Goal: Task Accomplishment & Management: Manage account settings

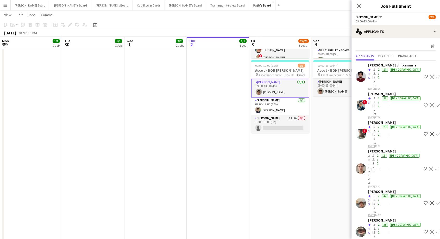
scroll to position [0, 124]
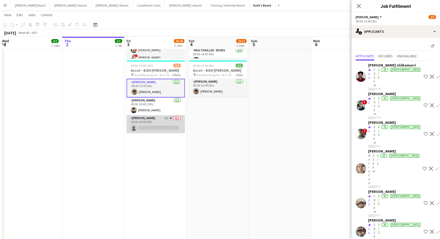
click at [159, 124] on app-card-role "Porter - BOH 1I 4A 0/1 10:00-19:00 (9h) single-neutral-actions" at bounding box center [155, 124] width 58 height 18
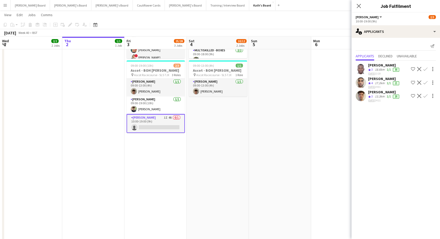
drag, startPoint x: 382, startPoint y: 90, endPoint x: 371, endPoint y: 88, distance: 11.7
click at [382, 91] on div "Ben Rochford" at bounding box center [384, 91] width 32 height 5
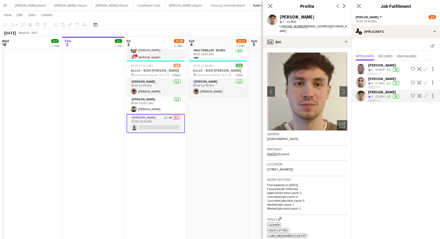
click at [312, 30] on div "Ben Rochford star 3 13.3km t. +447851762569 | benjaminrochfordcs@gmail.com" at bounding box center [307, 23] width 88 height 23
click at [383, 77] on div "[PERSON_NAME]" at bounding box center [384, 78] width 32 height 5
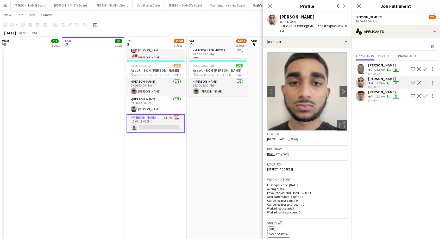
click at [381, 66] on div "Brian Kagwa" at bounding box center [384, 65] width 32 height 5
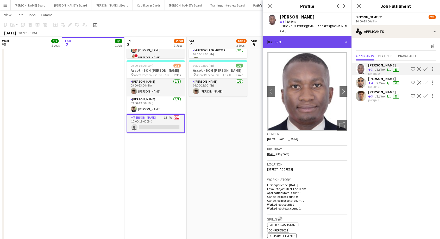
click at [298, 36] on div "profile Bio" at bounding box center [307, 42] width 88 height 12
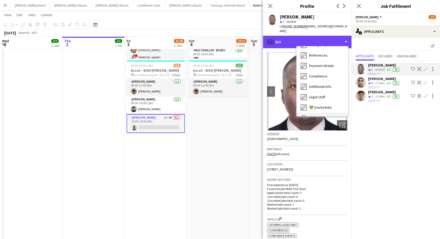
scroll to position [80, 0]
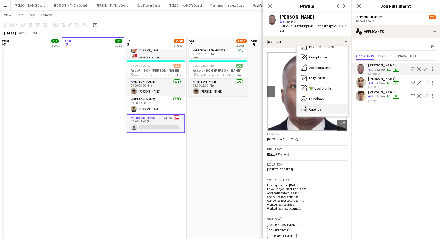
click at [320, 107] on span "Calendar" at bounding box center [316, 109] width 14 height 5
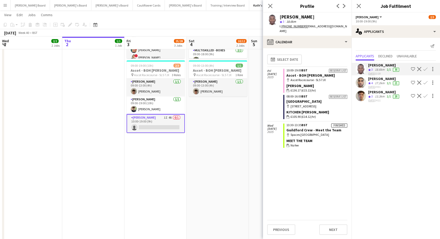
click at [378, 79] on div "[PERSON_NAME]" at bounding box center [384, 78] width 32 height 5
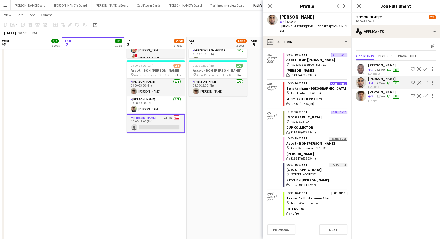
scroll to position [251, 0]
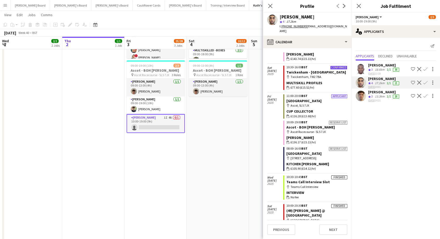
click at [379, 92] on div "Ben Rochford" at bounding box center [384, 91] width 32 height 5
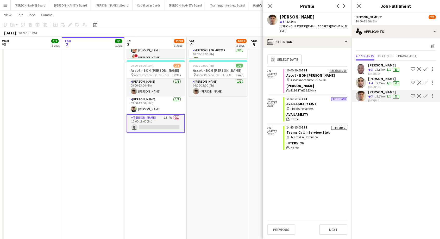
drag, startPoint x: 379, startPoint y: 76, endPoint x: 379, endPoint y: 80, distance: 3.7
click at [379, 76] on div "[PERSON_NAME]" at bounding box center [384, 78] width 32 height 5
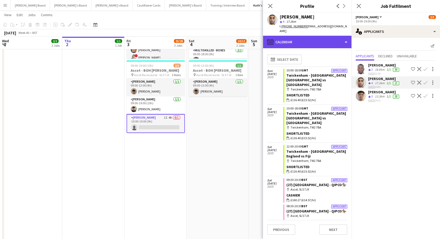
click at [288, 36] on div "calendar-full Calendar" at bounding box center [307, 42] width 88 height 12
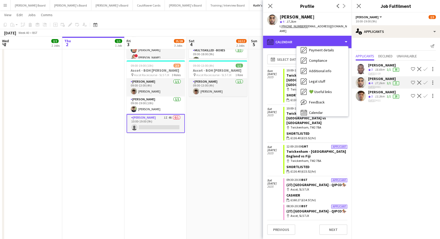
scroll to position [80, 0]
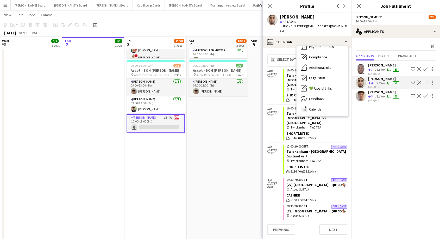
click at [383, 94] on div "13.3km" at bounding box center [380, 96] width 12 height 4
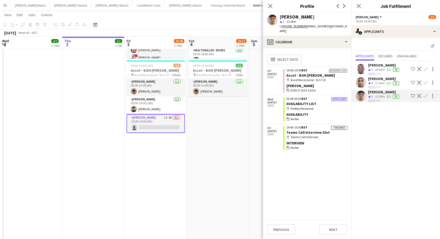
drag, startPoint x: 156, startPoint y: 117, endPoint x: 163, endPoint y: 114, distance: 7.2
click at [156, 117] on app-card-role "Porter - BOH 1I 4A 0/1 10:00-19:00 (9h) single-neutral-actions" at bounding box center [155, 123] width 58 height 19
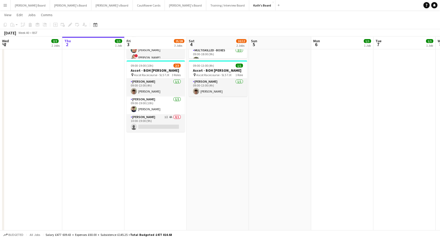
drag, startPoint x: 150, startPoint y: 121, endPoint x: 443, endPoint y: 17, distance: 311.6
click at [150, 121] on app-card-role "Porter - BOH 1I 4A 0/1 10:00-19:00 (9h) single-neutral-actions" at bounding box center [155, 123] width 58 height 18
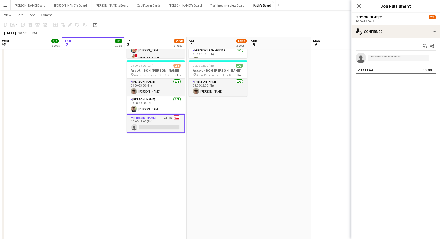
scroll to position [0, 124]
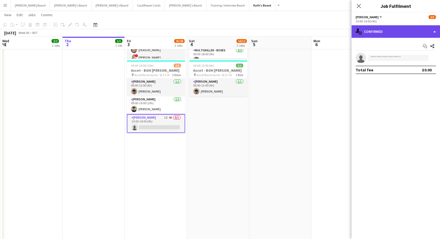
click at [400, 30] on div "single-neutral-actions-check-2 Confirmed" at bounding box center [395, 31] width 88 height 12
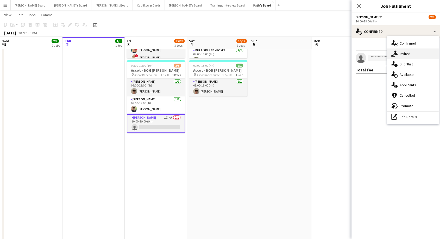
click at [409, 53] on span "Invited" at bounding box center [404, 53] width 11 height 5
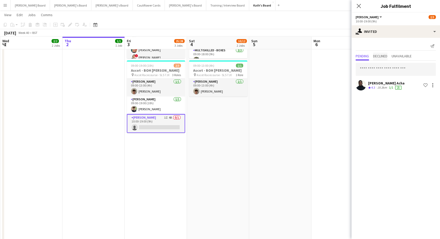
click at [387, 58] on span "Declined" at bounding box center [380, 56] width 14 height 4
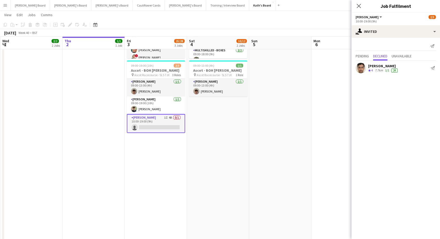
click at [371, 64] on div "[PERSON_NAME]" at bounding box center [383, 65] width 30 height 5
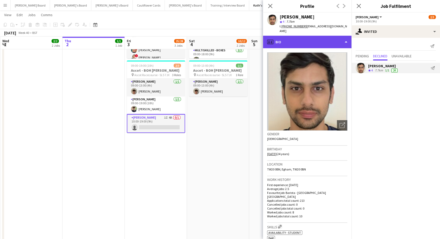
click at [293, 36] on div "profile Bio" at bounding box center [307, 42] width 88 height 12
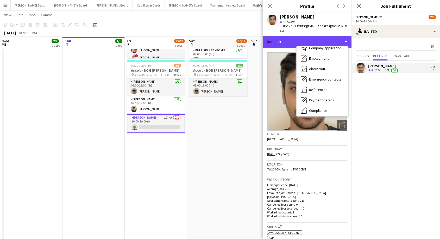
scroll to position [69, 0]
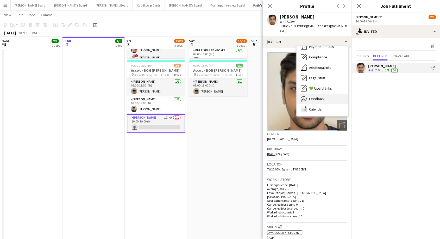
click at [321, 96] on span "Feedback" at bounding box center [317, 98] width 16 height 5
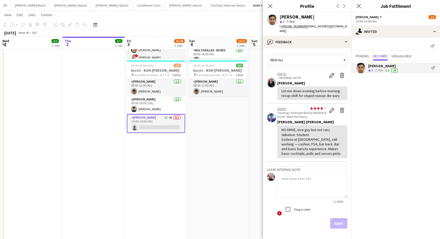
click at [297, 178] on textarea at bounding box center [312, 185] width 70 height 25
click at [323, 175] on textarea "**********" at bounding box center [312, 185] width 70 height 25
type textarea "**********"
click at [334, 218] on button "Save" at bounding box center [338, 223] width 17 height 10
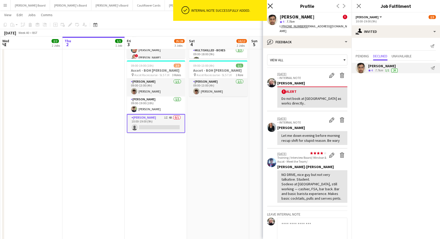
click at [269, 4] on icon "Close pop-in" at bounding box center [269, 5] width 5 height 5
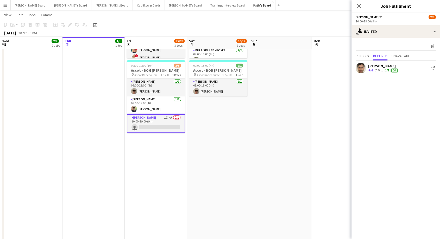
click at [165, 119] on app-card-role "Porter - BOH 1I 4A 0/1 10:00-19:00 (9h) single-neutral-actions" at bounding box center [156, 123] width 58 height 19
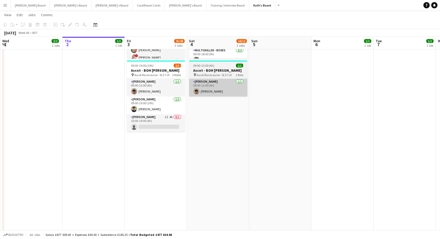
drag, startPoint x: 137, startPoint y: 119, endPoint x: 227, endPoint y: 82, distance: 96.5
click at [138, 119] on app-card-role "Porter - BOH 1I 4A 0/1 10:00-19:00 (9h) single-neutral-actions" at bounding box center [156, 123] width 58 height 18
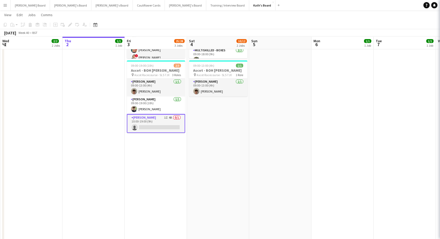
scroll to position [0, 124]
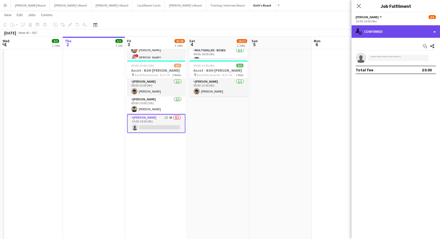
click at [386, 34] on div "single-neutral-actions-check-2 Confirmed" at bounding box center [395, 31] width 88 height 12
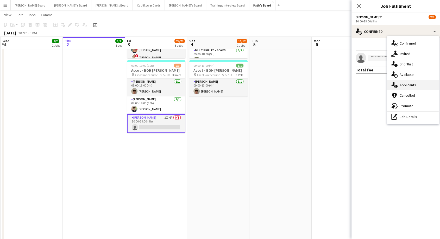
click at [412, 86] on span "Applicants" at bounding box center [407, 84] width 16 height 5
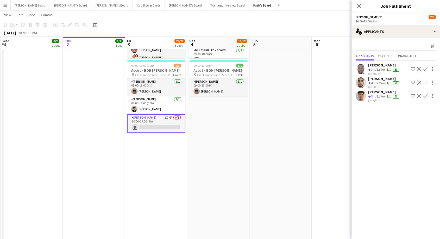
click at [382, 89] on div "Ben Rochford" at bounding box center [384, 91] width 32 height 5
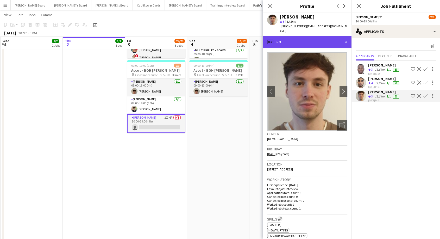
drag, startPoint x: 299, startPoint y: 38, endPoint x: 301, endPoint y: 44, distance: 5.9
click at [300, 38] on div "profile Bio" at bounding box center [307, 42] width 88 height 12
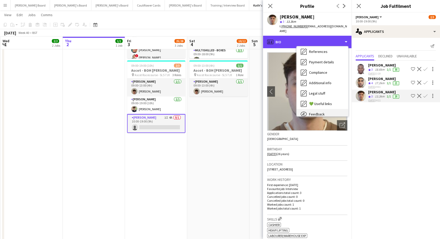
scroll to position [80, 0]
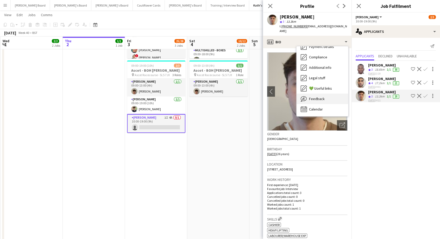
click at [327, 95] on div "Feedback Feedback" at bounding box center [322, 98] width 52 height 10
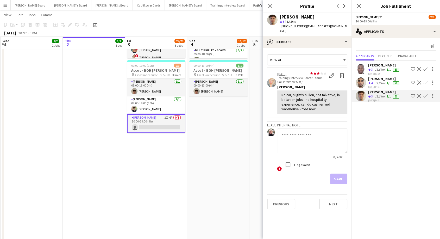
click at [377, 78] on div "[PERSON_NAME]" at bounding box center [384, 78] width 32 height 5
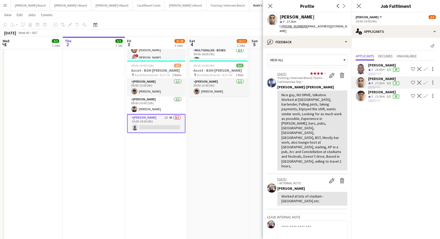
click at [426, 82] on app-icon "Confirm" at bounding box center [425, 82] width 4 height 4
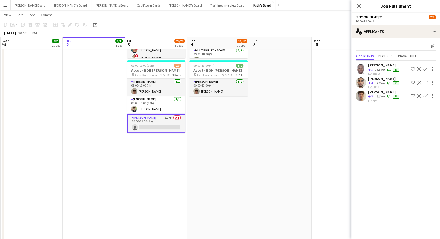
click at [426, 82] on app-icon "Confirm" at bounding box center [425, 82] width 4 height 4
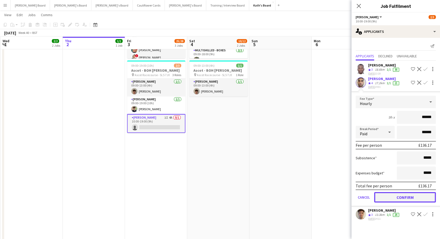
click at [409, 198] on button "Confirm" at bounding box center [405, 197] width 62 height 10
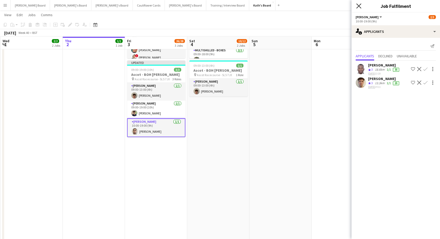
drag, startPoint x: 361, startPoint y: 4, endPoint x: 313, endPoint y: 13, distance: 48.4
click at [360, 5] on icon "Close pop-in" at bounding box center [358, 6] width 4 height 4
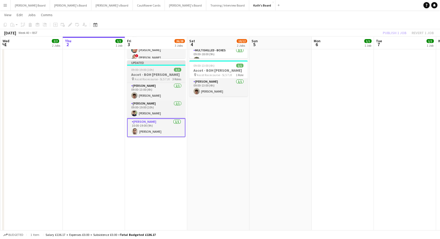
click at [161, 68] on div "09:00-19:00 (10h) 3/3" at bounding box center [156, 70] width 58 height 4
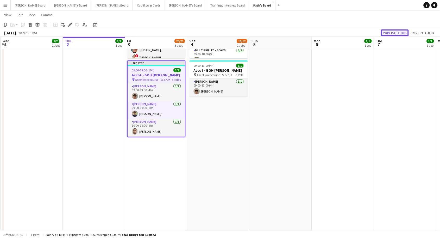
drag, startPoint x: 399, startPoint y: 34, endPoint x: 394, endPoint y: 34, distance: 4.9
click at [399, 34] on button "Publish 1 job" at bounding box center [394, 32] width 28 height 7
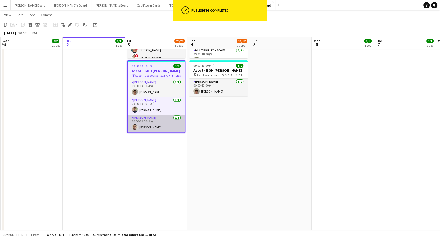
click at [152, 125] on app-card-role "[PERSON_NAME] [DATE] 10:00-19:00 (9h) [PERSON_NAME]" at bounding box center [155, 123] width 57 height 18
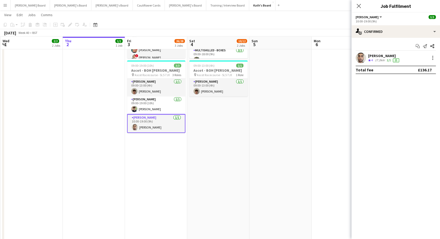
click at [380, 56] on div "[PERSON_NAME]" at bounding box center [384, 55] width 32 height 5
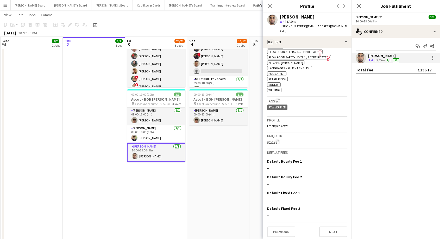
scroll to position [0, 124]
click at [157, 155] on app-card-role "[PERSON_NAME] [DATE] 10:00-19:00 (9h) [PERSON_NAME]" at bounding box center [156, 152] width 58 height 19
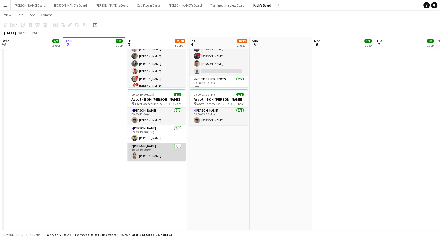
drag, startPoint x: 159, startPoint y: 150, endPoint x: 163, endPoint y: 146, distance: 4.8
click at [160, 150] on app-card-role "[PERSON_NAME] [DATE] 10:00-19:00 (9h) [PERSON_NAME]" at bounding box center [156, 152] width 58 height 18
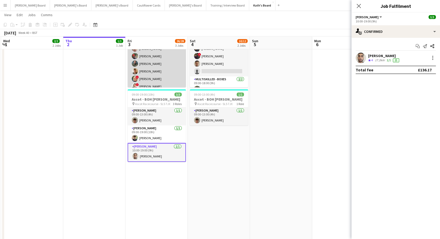
click at [164, 63] on app-card-role "BOX Waiter 21A 11/12 08:30-19:15 (10h45m) ! Alex Buchholdt Jan Sage Kelvin Baff…" at bounding box center [156, 78] width 58 height 101
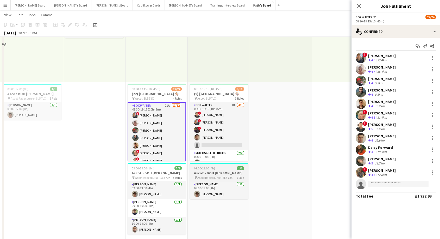
scroll to position [115, 0]
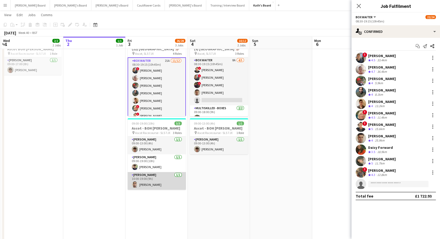
click at [150, 182] on app-card-role "[PERSON_NAME] [DATE] 10:00-19:00 (9h) [PERSON_NAME]" at bounding box center [156, 181] width 58 height 18
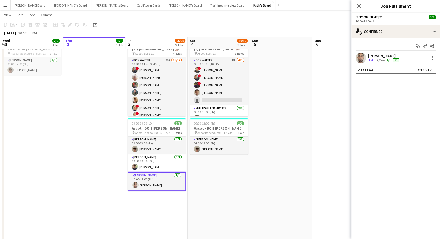
click at [154, 185] on app-card-role "[PERSON_NAME] [DATE] 10:00-19:00 (9h) [PERSON_NAME]" at bounding box center [156, 181] width 58 height 19
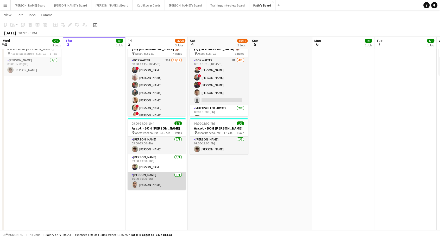
click at [155, 185] on app-card-role "[PERSON_NAME] [DATE] 10:00-19:00 (9h) [PERSON_NAME]" at bounding box center [156, 181] width 58 height 18
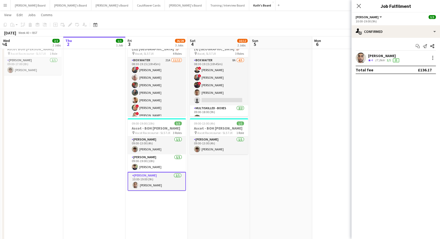
click at [379, 55] on div "[PERSON_NAME]" at bounding box center [384, 55] width 32 height 5
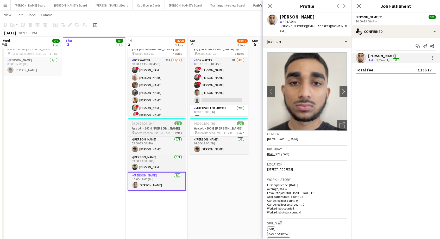
click at [156, 129] on h3 "Ascot - BOH [PERSON_NAME]" at bounding box center [156, 128] width 58 height 5
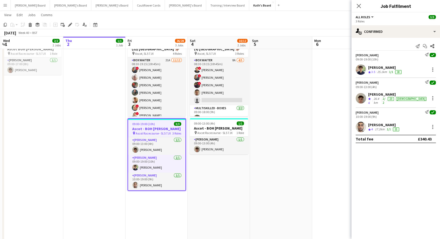
click at [147, 125] on span "09:00-19:00 (10h)" at bounding box center [143, 124] width 23 height 4
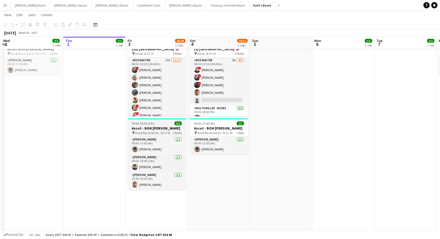
click at [169, 132] on span "Ascot Racecourse - SL5 7JX" at bounding box center [152, 133] width 35 height 4
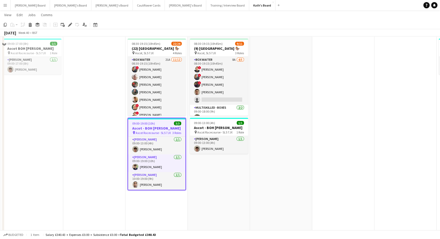
scroll to position [87, 0]
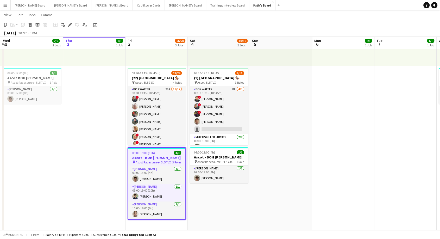
drag, startPoint x: 154, startPoint y: 153, endPoint x: 158, endPoint y: 158, distance: 6.8
click at [154, 153] on div "09:00-19:00 (10h) 3/3" at bounding box center [156, 153] width 57 height 4
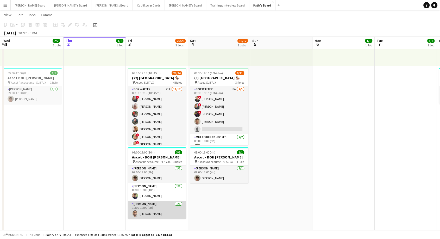
click at [149, 211] on app-card-role "[PERSON_NAME] [DATE] 10:00-19:00 (9h) [PERSON_NAME]" at bounding box center [157, 210] width 58 height 18
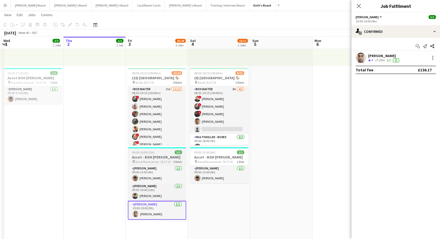
click at [166, 155] on h3 "Ascot - BOH [PERSON_NAME]" at bounding box center [157, 157] width 58 height 5
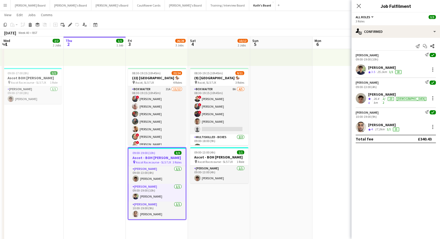
click at [381, 122] on div "[PERSON_NAME]" at bounding box center [384, 124] width 32 height 5
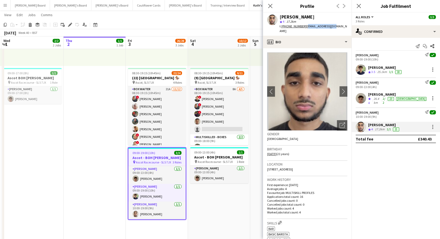
drag, startPoint x: 331, startPoint y: 25, endPoint x: 304, endPoint y: 27, distance: 27.4
click at [304, 27] on span "| saeeh98@yahoo.com" at bounding box center [312, 28] width 67 height 9
copy span "[EMAIL_ADDRESS][DOMAIN_NAME]"
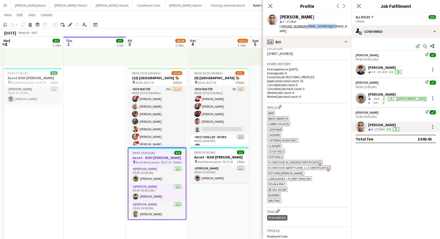
scroll to position [0, 123]
click at [157, 157] on h3 "Ascot - BOH [PERSON_NAME]" at bounding box center [157, 157] width 57 height 5
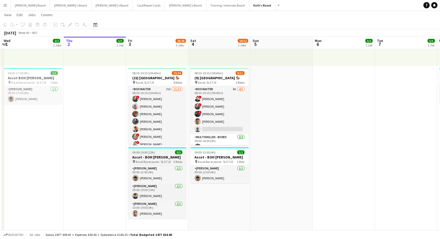
click at [157, 157] on h3 "Ascot - BOH [PERSON_NAME]" at bounding box center [157, 157] width 58 height 5
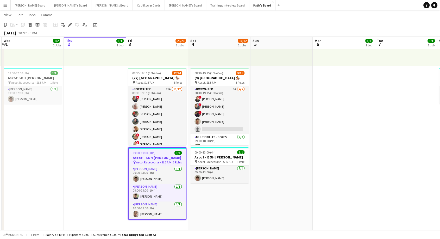
click at [157, 164] on app-job-card "09:00-19:00 (10h) 3/3 Ascot - BOH Porter pin Ascot Racecourse - SL5 7JX 3 Roles…" at bounding box center [157, 183] width 58 height 72
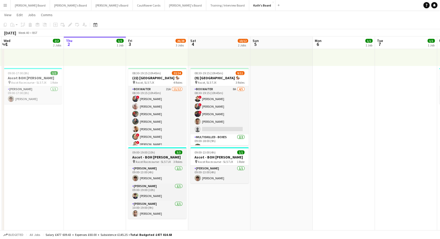
drag, startPoint x: 164, startPoint y: 158, endPoint x: 174, endPoint y: 157, distance: 10.3
click at [164, 158] on h3 "Ascot - BOH [PERSON_NAME]" at bounding box center [157, 157] width 58 height 5
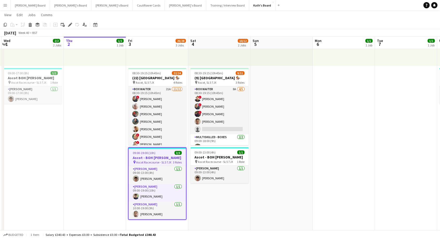
click at [152, 154] on span "09:00-19:00 (10h)" at bounding box center [144, 153] width 23 height 4
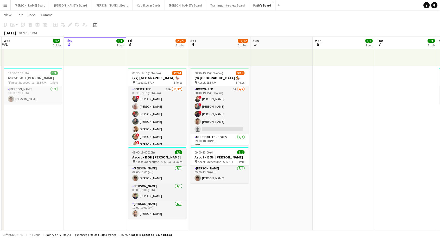
scroll to position [0, 123]
drag, startPoint x: 148, startPoint y: 154, endPoint x: 87, endPoint y: 20, distance: 148.0
click at [148, 154] on app-job-card "09:00-19:00 (10h) 3/3 Ascot - BOH Porter pin Ascot Racecourse - SL5 7JX 3 Roles…" at bounding box center [157, 182] width 58 height 71
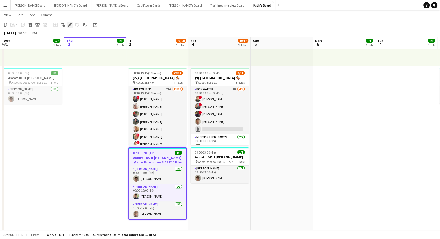
click at [71, 25] on icon "Edit" at bounding box center [70, 25] width 4 height 4
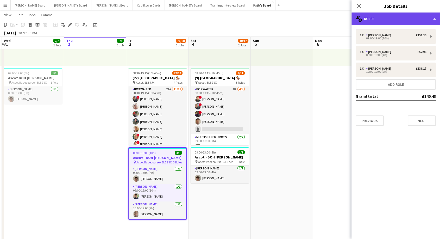
drag, startPoint x: 402, startPoint y: 16, endPoint x: 402, endPoint y: 23, distance: 7.8
click at [402, 16] on div "multiple-users-add Roles" at bounding box center [395, 18] width 88 height 12
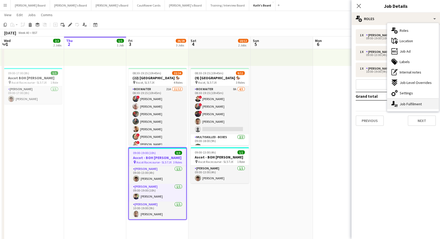
click at [415, 107] on div "single-neutral-actions-up-down Job Fulfilment" at bounding box center [413, 104] width 52 height 10
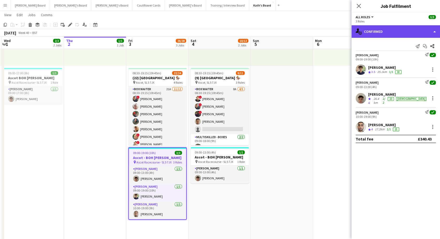
click at [375, 30] on div "single-neutral-actions-check-2 Confirmed" at bounding box center [395, 31] width 88 height 12
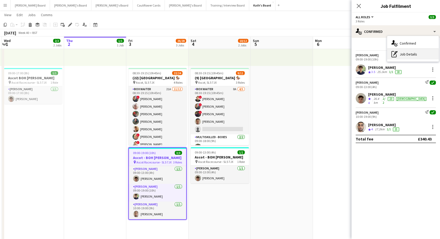
click at [404, 57] on div "pen-write Job Details" at bounding box center [413, 54] width 52 height 10
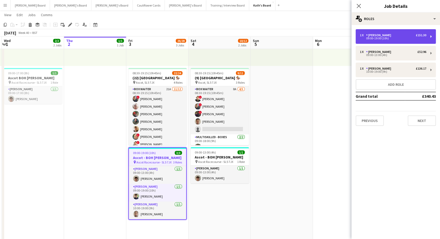
click at [378, 39] on div "09:00-19:00 (10h)" at bounding box center [392, 38] width 66 height 3
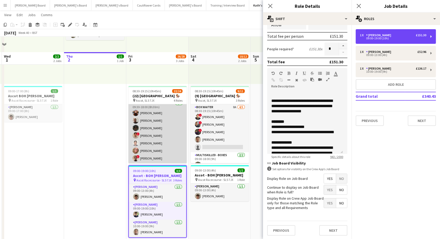
scroll to position [58, 0]
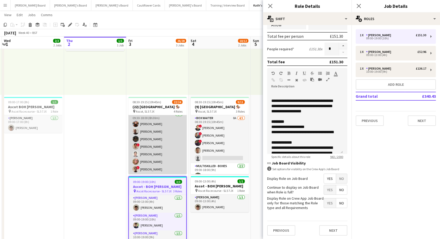
click at [161, 145] on app-card-role "Multiskilled - Hospitality [DATE] 09:30-18:00 (8h30m) [PERSON_NAME] [PERSON_NAM…" at bounding box center [157, 142] width 58 height 63
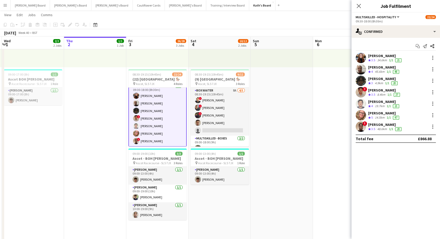
scroll to position [115, 0]
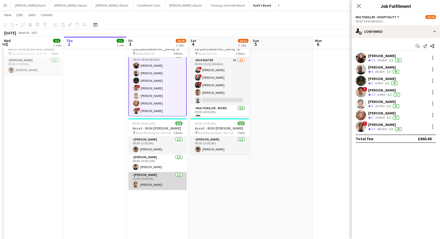
click at [158, 182] on app-card-role "[PERSON_NAME] [DATE] 10:00-19:00 (9h) [PERSON_NAME]" at bounding box center [157, 181] width 58 height 18
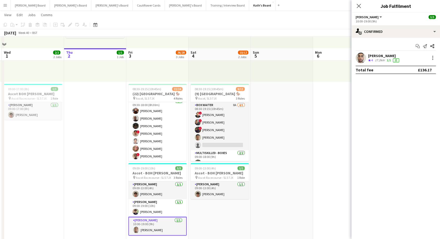
scroll to position [58, 0]
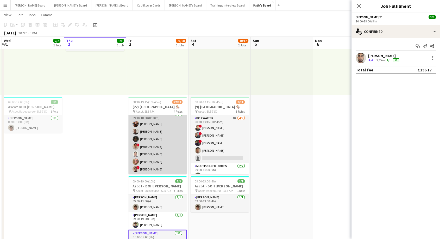
click at [160, 137] on app-card-role "Multiskilled - Hospitality [DATE] 09:30-18:00 (8h30m) [PERSON_NAME] [PERSON_NAM…" at bounding box center [157, 142] width 58 height 63
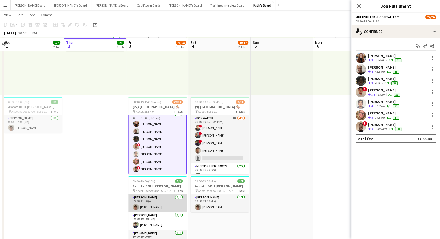
scroll to position [115, 0]
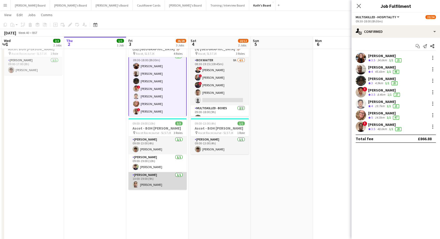
click at [147, 182] on app-card-role "[PERSON_NAME] [DATE] 10:00-19:00 (9h) [PERSON_NAME]" at bounding box center [157, 181] width 58 height 18
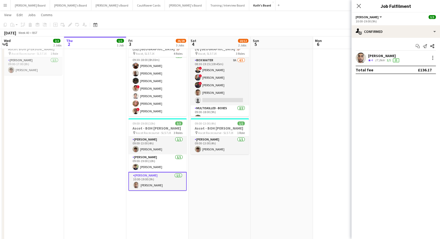
scroll to position [163, 0]
click at [357, 5] on icon at bounding box center [358, 5] width 5 height 5
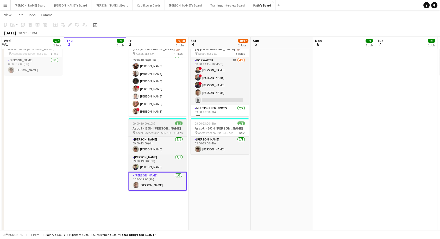
click at [160, 126] on h3 "Ascot - BOH [PERSON_NAME]" at bounding box center [157, 128] width 58 height 5
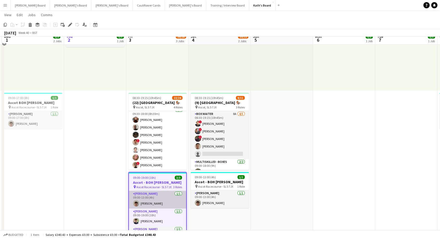
scroll to position [115, 0]
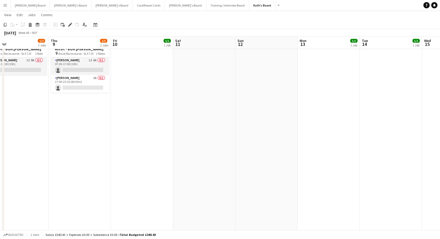
drag, startPoint x: 330, startPoint y: 171, endPoint x: 0, endPoint y: 196, distance: 331.3
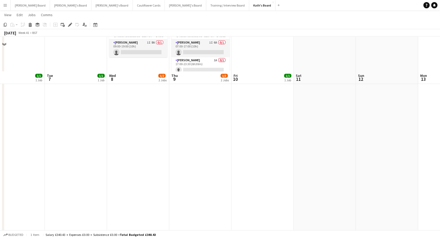
scroll to position [173, 0]
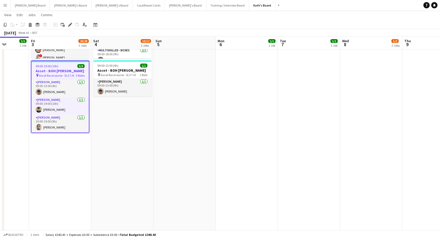
drag, startPoint x: 36, startPoint y: 121, endPoint x: 304, endPoint y: 182, distance: 274.4
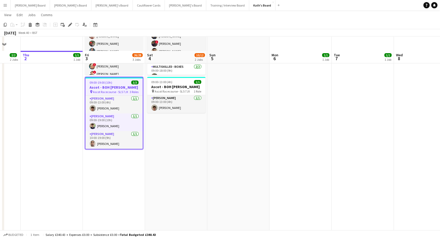
scroll to position [115, 0]
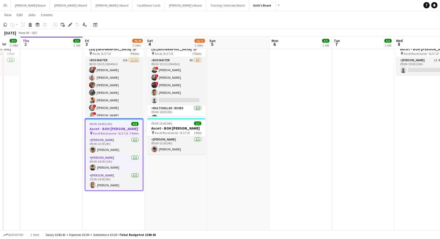
click at [103, 130] on h3 "Ascot - BOH [PERSON_NAME]" at bounding box center [113, 128] width 57 height 5
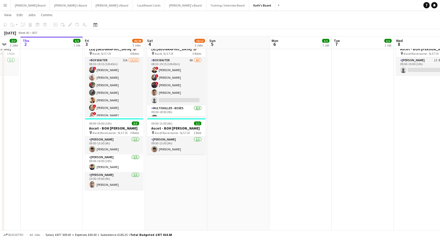
click at [8, 8] on button "Menu" at bounding box center [5, 5] width 10 height 10
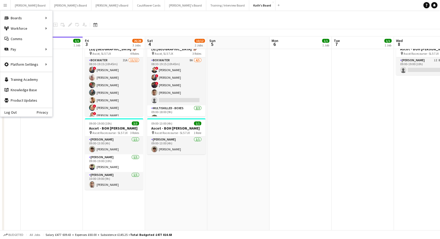
drag, startPoint x: 121, startPoint y: 180, endPoint x: 237, endPoint y: 152, distance: 119.6
click at [121, 180] on app-card-role "[PERSON_NAME] [DATE] 10:00-19:00 (9h) [PERSON_NAME]" at bounding box center [114, 181] width 58 height 18
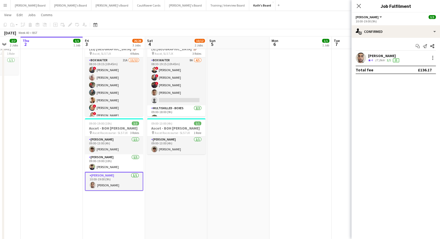
click at [381, 56] on div "[PERSON_NAME]" at bounding box center [384, 55] width 32 height 5
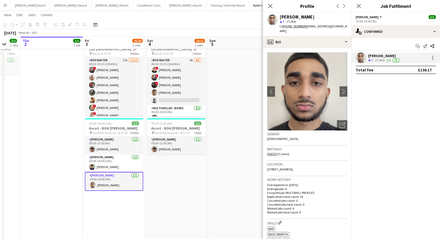
drag, startPoint x: 304, startPoint y: 25, endPoint x: 332, endPoint y: 25, distance: 28.1
click at [332, 25] on div "Haris Saeed star 4 17.2km t. +447463147261 | saeeh98@yahoo.com" at bounding box center [307, 23] width 88 height 23
copy span "[EMAIL_ADDRESS][DOMAIN_NAME]"
drag, startPoint x: 270, startPoint y: 6, endPoint x: 328, endPoint y: 0, distance: 57.8
click at [271, 6] on icon "Close pop-in" at bounding box center [270, 6] width 4 height 4
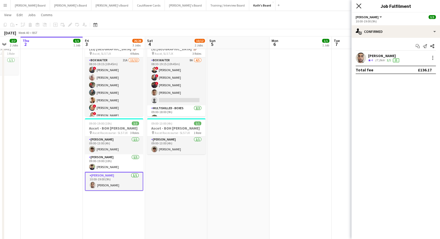
click at [358, 8] on icon "Close pop-in" at bounding box center [358, 5] width 5 height 5
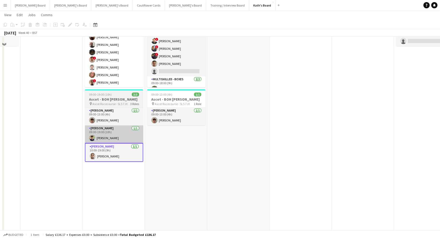
scroll to position [87, 0]
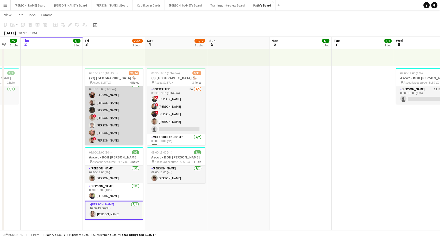
click at [110, 130] on app-card-role "Multiskilled - Hospitality [DATE] 09:30-18:00 (8h30m) [PERSON_NAME] [PERSON_NAM…" at bounding box center [114, 113] width 58 height 63
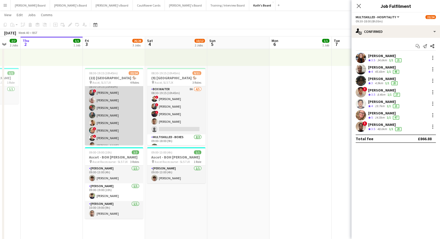
scroll to position [0, 0]
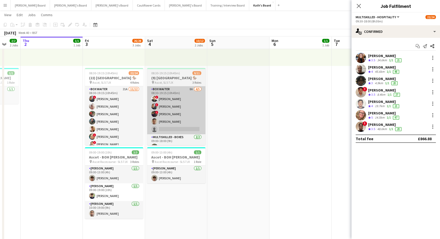
drag, startPoint x: 112, startPoint y: 120, endPoint x: 200, endPoint y: 93, distance: 91.7
click at [112, 119] on app-card-role "BOX Waiter 21A 11/12 08:30-19:15 (10h45m) ! Alex Buchholdt Jan Sage Kelvin Baff…" at bounding box center [114, 136] width 58 height 101
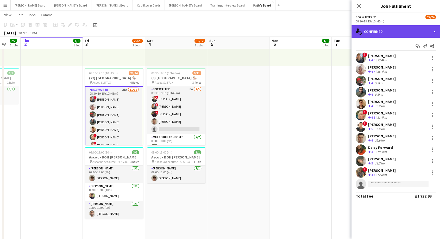
click at [377, 30] on div "single-neutral-actions-check-2 Confirmed" at bounding box center [395, 31] width 88 height 12
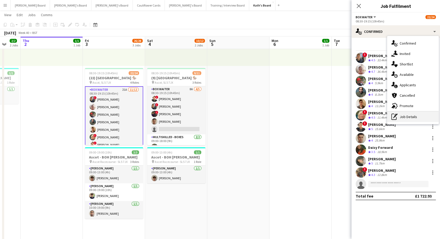
click at [408, 117] on div "pen-write Job Details" at bounding box center [413, 116] width 52 height 10
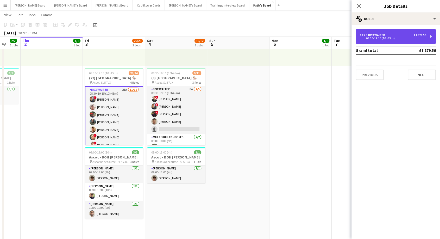
drag, startPoint x: 368, startPoint y: 34, endPoint x: 375, endPoint y: 38, distance: 7.5
click at [368, 34] on div "BOX Waiter" at bounding box center [376, 35] width 21 height 4
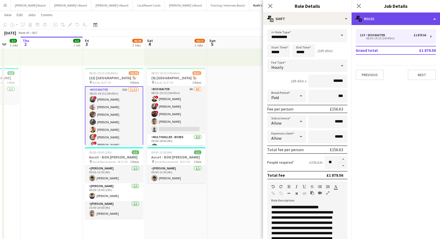
drag, startPoint x: 377, startPoint y: 17, endPoint x: 378, endPoint y: 22, distance: 5.0
click at [377, 17] on div "multiple-users-add Roles" at bounding box center [395, 18] width 88 height 12
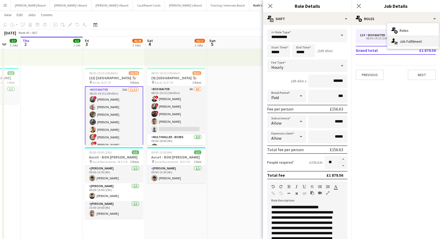
click at [402, 36] on div "single-neutral-actions-up-down Job Fulfilment" at bounding box center [413, 41] width 52 height 10
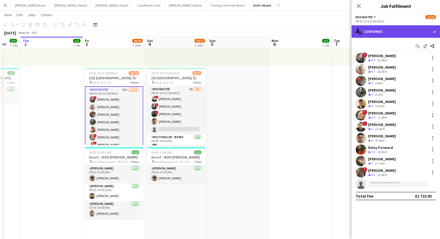
click at [381, 35] on div "single-neutral-actions-check-2 Confirmed" at bounding box center [395, 31] width 88 height 12
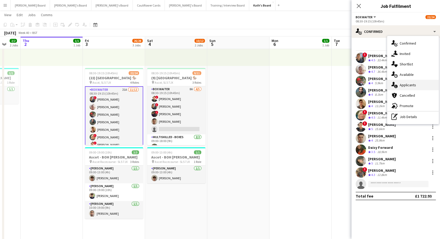
click at [406, 86] on span "Applicants" at bounding box center [407, 84] width 16 height 5
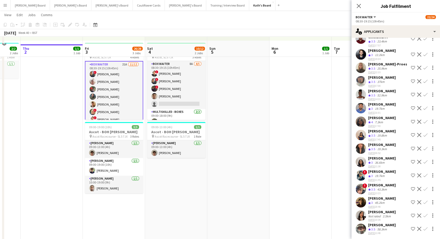
scroll to position [144, 0]
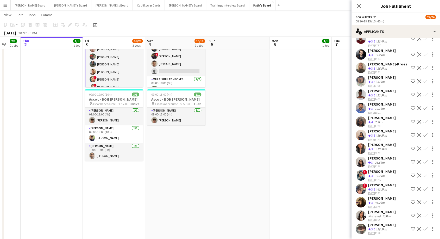
click at [381, 209] on div "[PERSON_NAME]" at bounding box center [382, 211] width 28 height 5
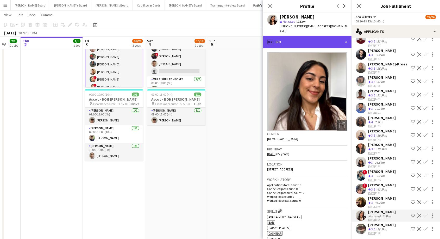
click at [286, 38] on div "profile Bio" at bounding box center [307, 42] width 88 height 12
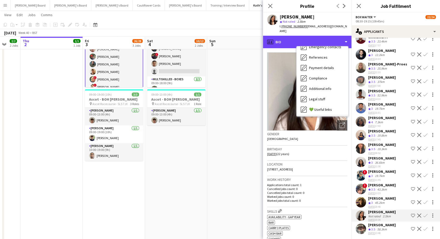
scroll to position [80, 0]
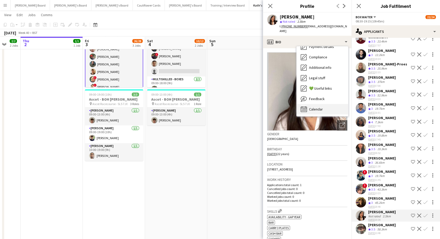
click at [318, 107] on span "Calendar" at bounding box center [316, 109] width 14 height 5
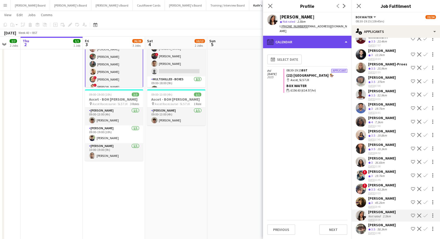
click at [297, 39] on div "calendar-full Calendar" at bounding box center [307, 42] width 88 height 12
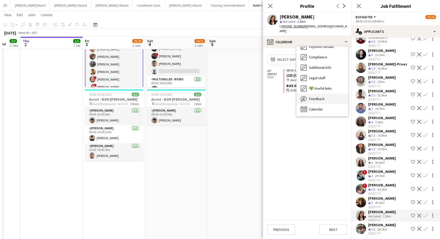
click at [314, 96] on span "Feedback" at bounding box center [317, 98] width 16 height 5
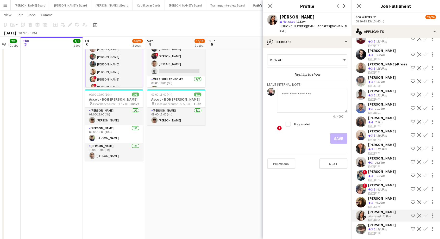
drag, startPoint x: 308, startPoint y: 17, endPoint x: 279, endPoint y: 15, distance: 28.4
click at [279, 15] on div "[PERSON_NAME]" at bounding box center [313, 17] width 68 height 5
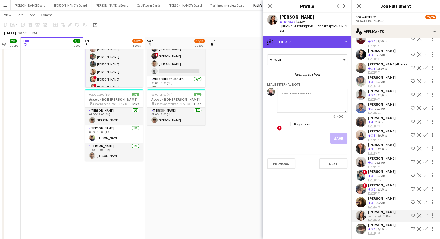
click at [294, 39] on div "bubble-pencil Feedback" at bounding box center [307, 42] width 88 height 12
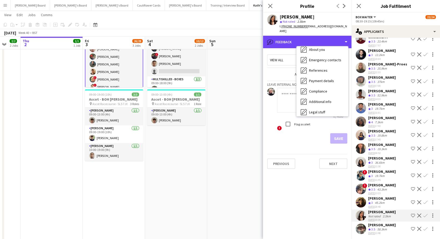
scroll to position [0, 0]
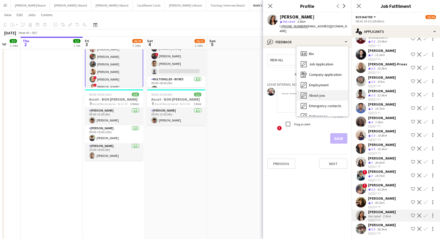
click at [319, 93] on span "About you" at bounding box center [317, 95] width 16 height 5
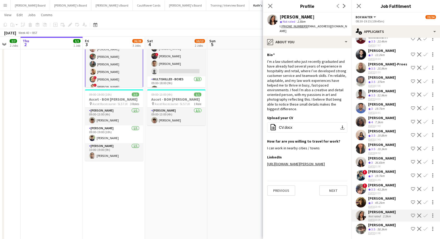
drag, startPoint x: 308, startPoint y: 17, endPoint x: 285, endPoint y: 17, distance: 22.6
click at [279, 17] on div "[PERSON_NAME]" at bounding box center [313, 17] width 68 height 5
drag, startPoint x: 289, startPoint y: 17, endPoint x: 277, endPoint y: 98, distance: 82.0
click at [276, 98] on div "I’m a law student who just recently graduated and have already had several year…" at bounding box center [307, 85] width 80 height 52
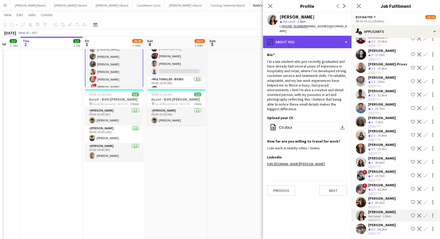
click at [297, 37] on div "pencil4 About you" at bounding box center [307, 42] width 88 height 12
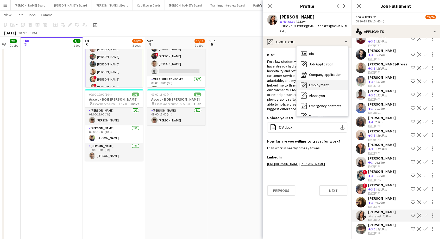
click at [315, 82] on span "Employment" at bounding box center [319, 84] width 20 height 5
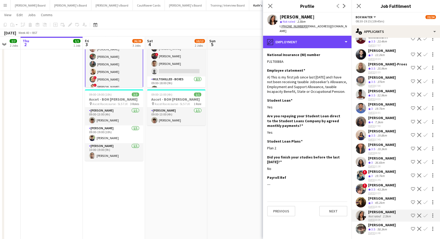
drag, startPoint x: 301, startPoint y: 36, endPoint x: 307, endPoint y: 53, distance: 17.8
click at [301, 37] on div "pencil4 Employment" at bounding box center [307, 42] width 88 height 12
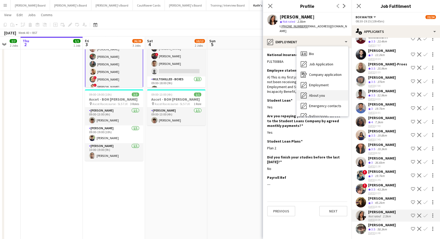
click at [320, 93] on span "About you" at bounding box center [317, 95] width 16 height 5
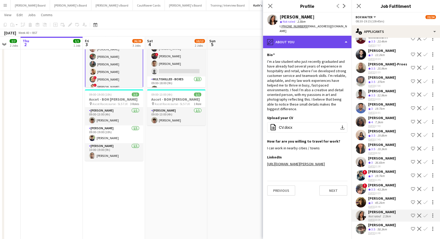
click at [295, 37] on div "pencil4 About you" at bounding box center [307, 42] width 88 height 12
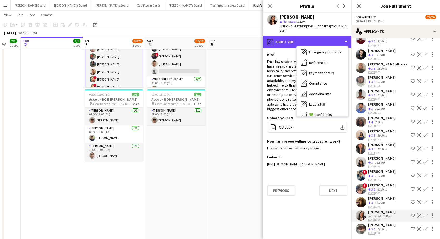
scroll to position [80, 0]
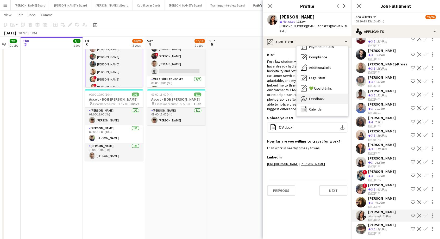
click at [315, 96] on span "Feedback" at bounding box center [317, 98] width 16 height 5
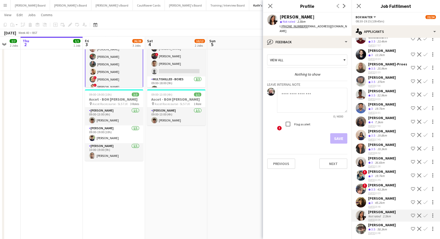
click at [289, 98] on textarea at bounding box center [312, 100] width 70 height 25
click at [317, 88] on textarea "**********" at bounding box center [312, 100] width 70 height 25
drag, startPoint x: 345, startPoint y: 89, endPoint x: 325, endPoint y: 89, distance: 19.3
click at [325, 89] on textarea "**********" at bounding box center [312, 100] width 70 height 25
click at [343, 91] on textarea "**********" at bounding box center [312, 100] width 70 height 25
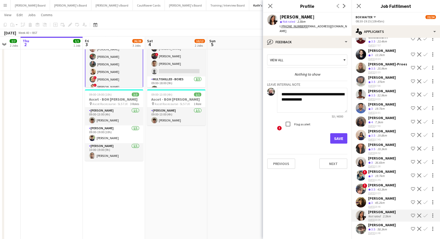
drag, startPoint x: 284, startPoint y: 89, endPoint x: 278, endPoint y: 88, distance: 6.0
click at [279, 89] on textarea "**********" at bounding box center [312, 100] width 70 height 25
click at [310, 96] on textarea "**********" at bounding box center [312, 100] width 70 height 25
click at [298, 94] on textarea "**********" at bounding box center [312, 100] width 70 height 25
click at [329, 92] on textarea "**********" at bounding box center [312, 100] width 70 height 25
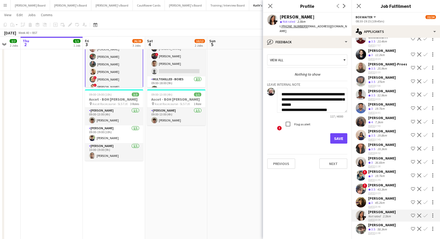
scroll to position [4, 0]
drag, startPoint x: 313, startPoint y: 101, endPoint x: 322, endPoint y: 97, distance: 9.1
click at [314, 101] on textarea "**********" at bounding box center [312, 100] width 70 height 25
click at [333, 100] on textarea "**********" at bounding box center [312, 100] width 70 height 25
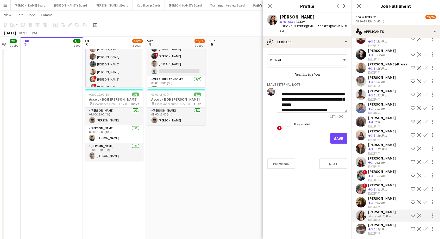
type textarea "**********"
click at [341, 136] on button "Save" at bounding box center [338, 138] width 17 height 10
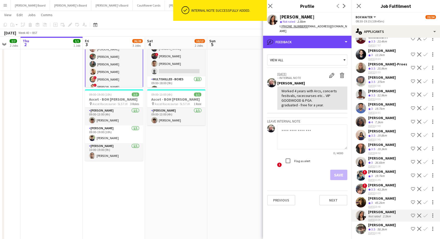
drag, startPoint x: 303, startPoint y: 34, endPoint x: 314, endPoint y: 46, distance: 16.7
click at [303, 36] on div "bubble-pencil Feedback" at bounding box center [307, 42] width 88 height 12
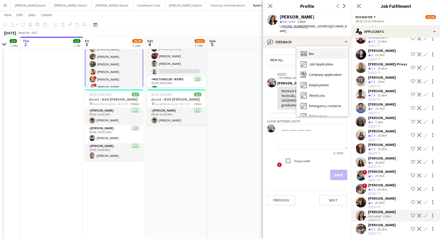
click at [316, 50] on div "Bio Bio" at bounding box center [322, 53] width 52 height 10
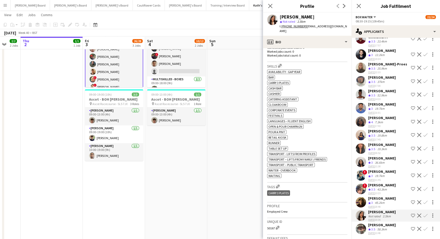
scroll to position [86, 0]
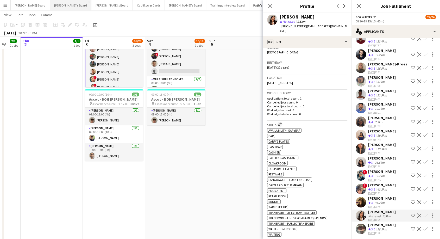
click at [50, 5] on button "[PERSON_NAME]'s Board Close" at bounding box center [70, 5] width 41 height 10
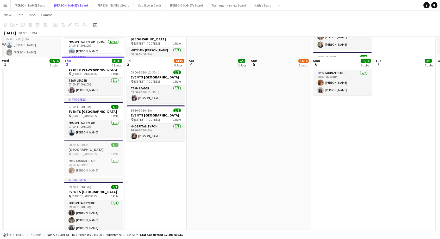
scroll to position [404, 0]
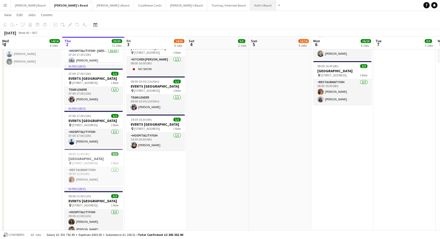
click at [250, 5] on button "Kath's Board Close" at bounding box center [263, 5] width 26 height 10
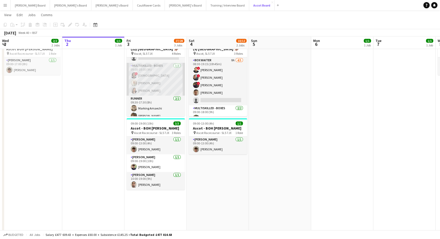
scroll to position [87, 0]
click at [159, 92] on app-card-role "Multiskilled - Boxes 3/3 09:00-18:00 (9h) ! Mofe Soyibo Chloe Everley Cara Schu…" at bounding box center [155, 87] width 58 height 33
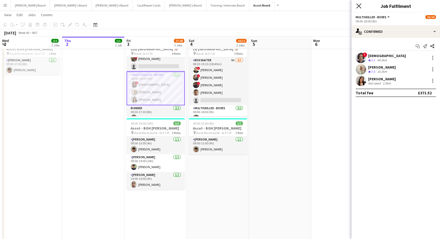
drag, startPoint x: 358, startPoint y: 7, endPoint x: 362, endPoint y: 7, distance: 3.9
click at [359, 7] on icon at bounding box center [358, 5] width 5 height 5
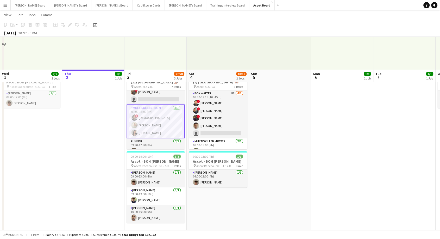
scroll to position [115, 0]
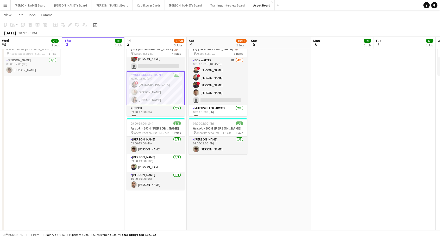
click at [158, 83] on app-card-role "Multiskilled - Boxes 3/3 09:00-18:00 (9h) ! Mofe Soyibo Chloe Everley Cara Schu…" at bounding box center [155, 88] width 58 height 34
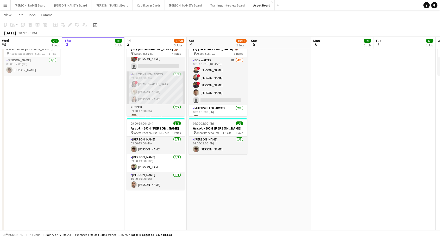
click at [160, 97] on app-card-role "Multiskilled - Boxes 3/3 09:00-18:00 (9h) ! Mofe Soyibo Chloe Everley Cara Schu…" at bounding box center [155, 87] width 58 height 33
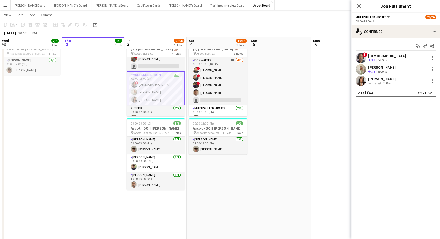
click at [376, 79] on div "[PERSON_NAME]" at bounding box center [382, 78] width 28 height 5
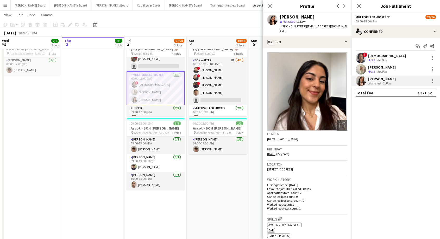
drag, startPoint x: 338, startPoint y: 25, endPoint x: 306, endPoint y: 27, distance: 32.5
click at [306, 27] on div "Cara Schuetz star Not rated 2.5km t. +4407756698909 | caraschuetz@gmail.com" at bounding box center [307, 23] width 88 height 23
copy span "caraschuetz@gmail.com"
drag, startPoint x: 153, startPoint y: 77, endPoint x: 172, endPoint y: 74, distance: 19.7
click at [153, 76] on app-card-role "Multiskilled - Boxes 3/3 09:00-18:00 (9h) ! Mofe Soyibo Chloe Everley Cara Schu…" at bounding box center [155, 88] width 58 height 34
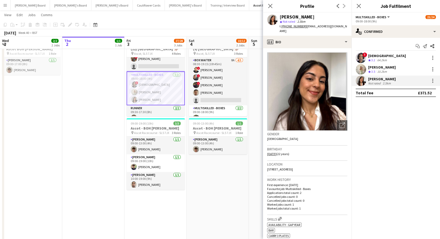
scroll to position [0, 124]
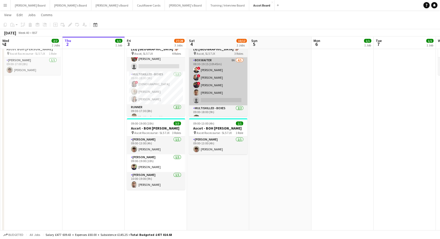
drag, startPoint x: 152, startPoint y: 75, endPoint x: 231, endPoint y: 65, distance: 79.7
click at [152, 75] on app-card-role "Multiskilled - Boxes 3/3 09:00-18:00 (9h) ! Mofe Soyibo Chloe Everley Cara Schu…" at bounding box center [156, 87] width 58 height 33
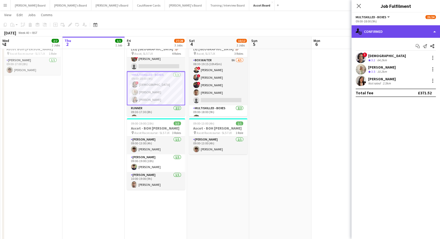
click at [377, 34] on div "single-neutral-actions-check-2 Confirmed" at bounding box center [395, 31] width 88 height 12
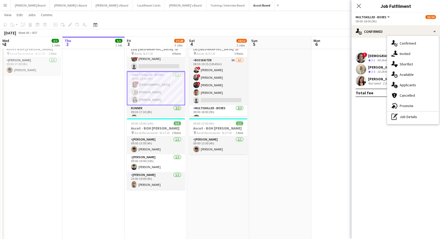
drag, startPoint x: 414, startPoint y: 118, endPoint x: 402, endPoint y: 99, distance: 22.9
click at [413, 118] on div "pen-write Job Details" at bounding box center [413, 116] width 52 height 10
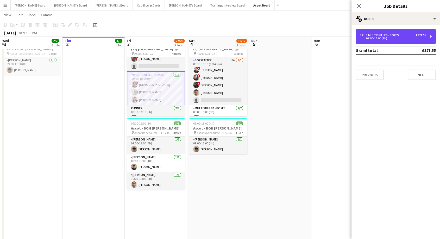
drag, startPoint x: 380, startPoint y: 34, endPoint x: 382, endPoint y: 67, distance: 33.6
click at [380, 35] on div "Multiskilled - Boxes" at bounding box center [383, 35] width 35 height 4
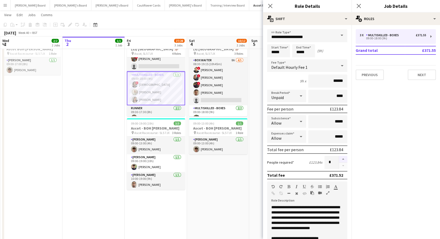
click at [339, 157] on button "button" at bounding box center [343, 159] width 8 height 7
type input "*"
click at [234, 168] on app-date-cell "08:30-19:15 (10h45m) 9/11 (9) Ascot Racecourse 🏇🏼 pin Ascot, SL5 7JX 3 Roles BO…" at bounding box center [218, 200] width 62 height 515
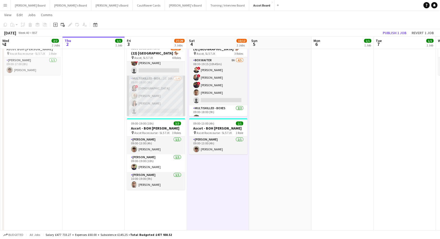
click at [164, 87] on app-card-role "Multiskilled - Boxes 2I 16A 3/4 09:00-18:00 (9h) ! Mofe Soyibo Chloe Everley Ca…" at bounding box center [156, 95] width 58 height 40
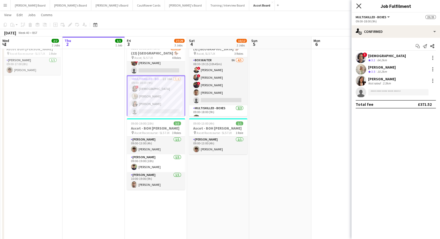
click at [357, 7] on icon at bounding box center [358, 5] width 5 height 5
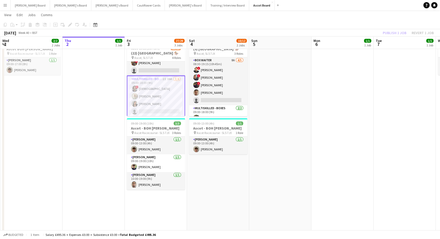
click at [165, 80] on app-card-role "Multiskilled - Boxes 2I 16A 3/4 09:00-18:00 (9h) ! Mofe Soyibo Chloe Everley Ca…" at bounding box center [156, 95] width 58 height 41
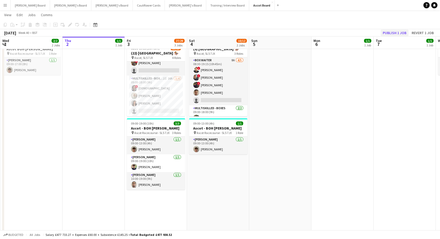
drag, startPoint x: 391, startPoint y: 27, endPoint x: 391, endPoint y: 32, distance: 4.9
click at [391, 29] on div "Copy Paste Paste Ctrl+V Paste with crew Ctrl+Shift+V Paste linked Job Delete Gr…" at bounding box center [220, 28] width 440 height 16
click at [391, 32] on button "Publish 1 job" at bounding box center [394, 32] width 28 height 7
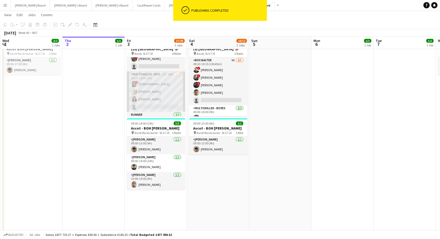
click at [150, 96] on app-card-role "Multiskilled - Boxes 2I 16A 3/4 09:00-18:00 (9h) ! Mofe Soyibo Chloe Everley Ca…" at bounding box center [156, 91] width 58 height 40
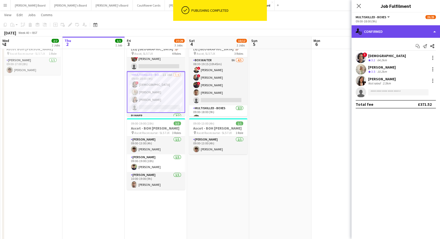
drag, startPoint x: 382, startPoint y: 30, endPoint x: 394, endPoint y: 45, distance: 19.3
click at [383, 30] on div "single-neutral-actions-check-2 Confirmed" at bounding box center [395, 31] width 88 height 12
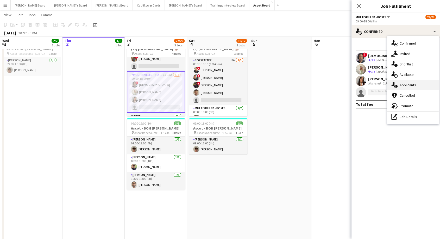
click at [408, 87] on span "Applicants" at bounding box center [407, 84] width 16 height 5
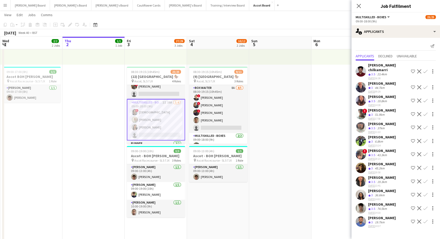
scroll to position [87, 0]
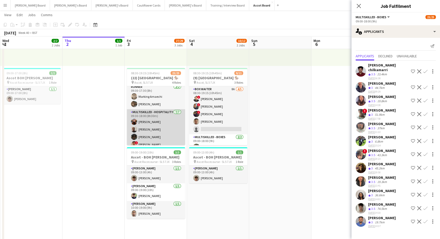
click at [165, 128] on app-card-role "Multiskilled - Hospitality [DATE] 09:30-18:00 (8h30m) [PERSON_NAME] [PERSON_NAM…" at bounding box center [156, 140] width 58 height 63
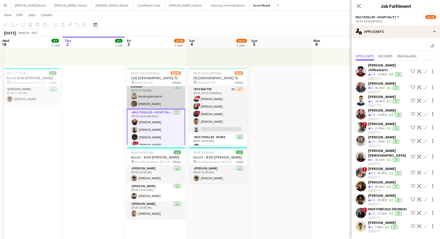
scroll to position [114, 0]
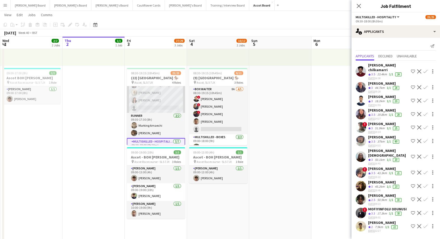
click at [155, 102] on app-card-role "Multiskilled - Boxes 2I 16A 3/4 09:00-18:00 (9h) ! Mofe Soyibo Chloe Everley Ca…" at bounding box center [156, 92] width 58 height 40
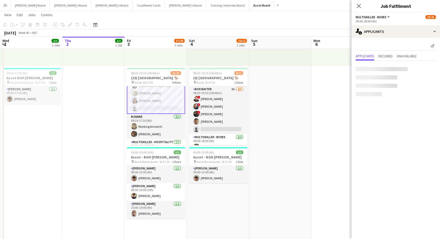
scroll to position [115, 0]
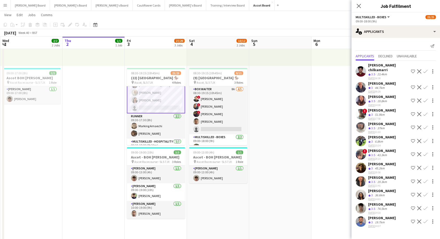
click at [152, 99] on app-card-role "Multiskilled - Boxes 2I 16A 3/4 09:00-18:00 (9h) ! Mofe Soyibo Chloe Everley Ca…" at bounding box center [156, 92] width 58 height 41
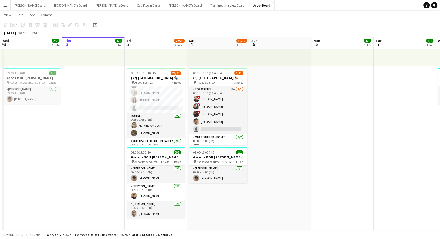
drag, startPoint x: 158, startPoint y: 91, endPoint x: 269, endPoint y: 101, distance: 111.0
click at [158, 90] on app-card-role "Multiskilled - Boxes 2I 16A 3/4 09:00-18:00 (9h) ! Mofe Soyibo Chloe Everley Ca…" at bounding box center [156, 92] width 58 height 40
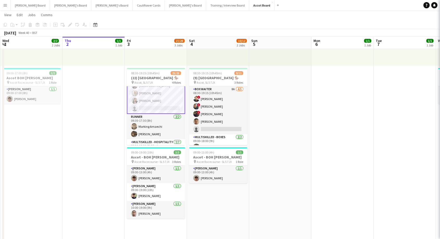
scroll to position [115, 0]
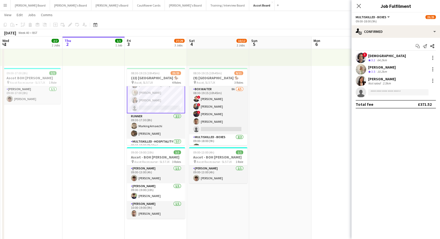
click at [383, 78] on div "[PERSON_NAME]" at bounding box center [382, 78] width 28 height 5
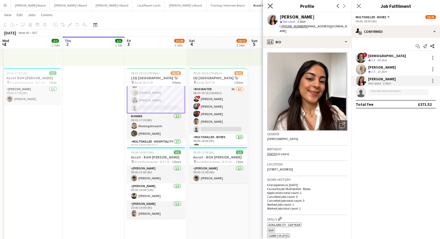
click at [271, 6] on icon "Close pop-in" at bounding box center [269, 5] width 5 height 5
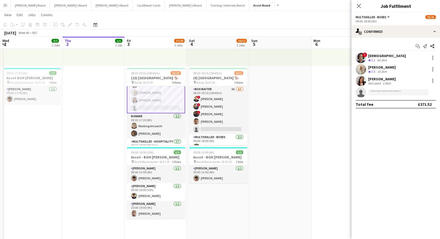
drag, startPoint x: 155, startPoint y: 102, endPoint x: 187, endPoint y: 91, distance: 34.9
click at [155, 102] on app-card-role "Multiskilled - Boxes 2I 16A 3/4 09:00-18:00 (9h) ! Mofe Soyibo Chloe Everley Ca…" at bounding box center [156, 92] width 58 height 41
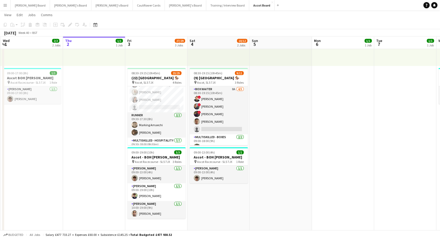
scroll to position [114, 0]
click at [157, 97] on app-card-role "Multiskilled - Boxes 2I 16A 3/4 09:00-18:00 (9h) ! Mofe Soyibo Chloe Everley Ca…" at bounding box center [156, 92] width 58 height 40
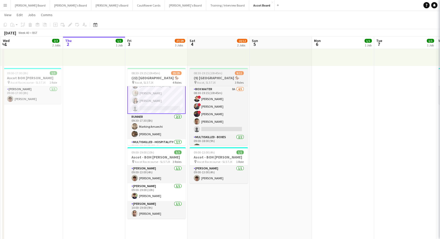
scroll to position [115, 0]
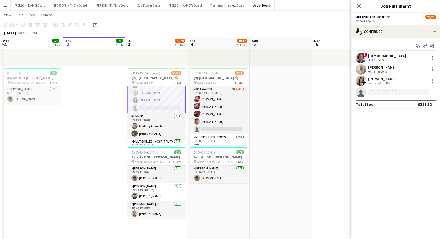
drag, startPoint x: 388, startPoint y: 78, endPoint x: 367, endPoint y: 80, distance: 21.2
click at [367, 80] on div "Cara Schuetz Not rated 2.5km" at bounding box center [395, 80] width 88 height 10
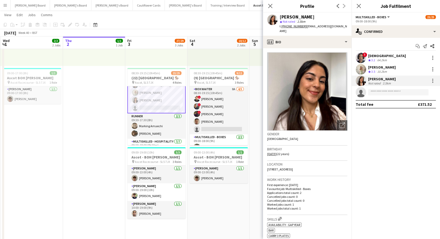
copy div "[PERSON_NAME]"
click at [7, 5] on app-icon "Menu" at bounding box center [5, 5] width 4 height 4
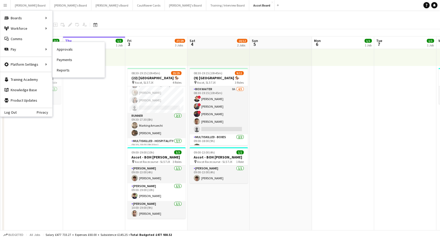
drag, startPoint x: 71, startPoint y: 49, endPoint x: 58, endPoint y: 57, distance: 15.4
click at [71, 49] on link "Approvals" at bounding box center [79, 49] width 52 height 10
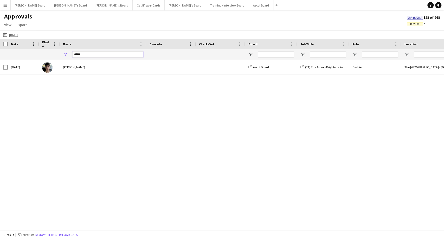
drag, startPoint x: 92, startPoint y: 56, endPoint x: 50, endPoint y: 55, distance: 41.4
paste input "*******"
drag, startPoint x: 81, startPoint y: 53, endPoint x: 54, endPoint y: 57, distance: 27.1
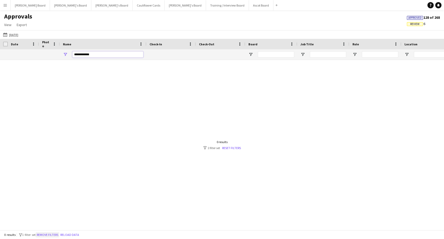
type input "**********"
click at [52, 236] on button "Remove filters" at bounding box center [48, 235] width 24 height 6
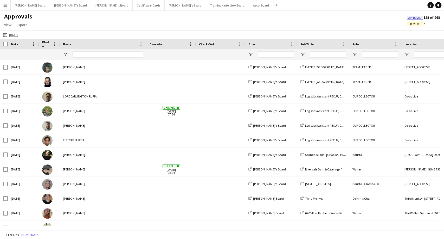
click at [88, 51] on div at bounding box center [107, 54] width 71 height 10
click at [78, 55] on input "Name Filter Input" at bounding box center [107, 54] width 71 height 6
drag, startPoint x: 79, startPoint y: 55, endPoint x: 170, endPoint y: 3, distance: 104.7
click at [206, 3] on button "Training / Interview Board Close" at bounding box center [227, 5] width 43 height 10
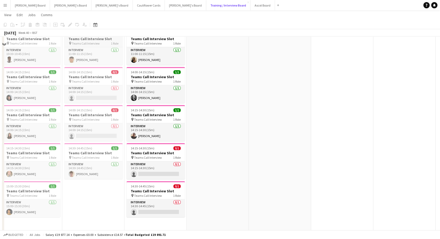
scroll to position [202, 0]
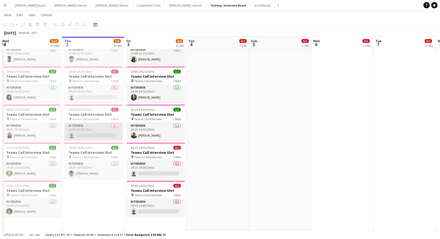
click at [82, 136] on app-card-role "Interview 0/1 14:00-14:15 (15m) single-neutral-actions" at bounding box center [93, 132] width 58 height 18
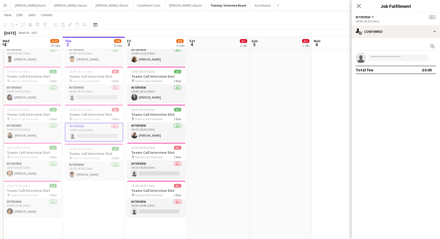
drag, startPoint x: 383, startPoint y: 59, endPoint x: 96, endPoint y: 195, distance: 317.4
click at [96, 195] on app-date-cell "10:00-16:00 (6h) 1/1 pin Profiles Personnel 1 Role Admin Assistant 1/1 10:00-16…" at bounding box center [94, 231] width 62 height 750
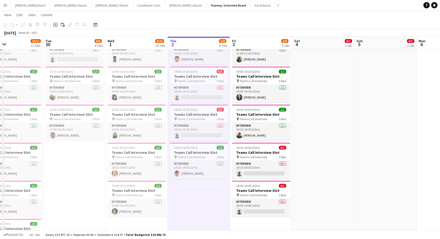
scroll to position [0, 132]
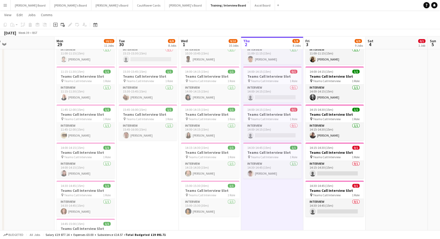
drag, startPoint x: 57, startPoint y: 184, endPoint x: 235, endPoint y: 182, distance: 178.2
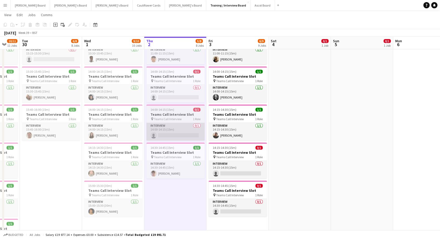
drag, startPoint x: 194, startPoint y: 141, endPoint x: 186, endPoint y: 136, distance: 9.9
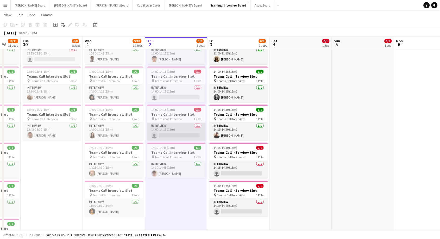
drag, startPoint x: 195, startPoint y: 132, endPoint x: 191, endPoint y: 133, distance: 4.1
click at [194, 132] on app-card-role "Interview 0/1 14:00-14:15 (15m) single-neutral-actions" at bounding box center [176, 132] width 58 height 18
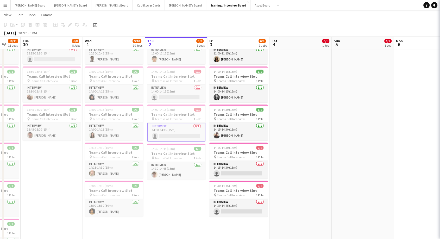
scroll to position [0, 228]
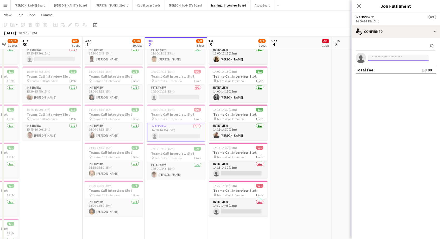
paste input "**********"
click at [394, 58] on input "**********" at bounding box center [398, 58] width 60 height 6
drag, startPoint x: 391, startPoint y: 89, endPoint x: 391, endPoint y: 76, distance: 13.3
click at [391, 89] on mat-expansion-panel "**********" at bounding box center [395, 138] width 88 height 201
click at [392, 57] on input "**********" at bounding box center [398, 58] width 60 height 6
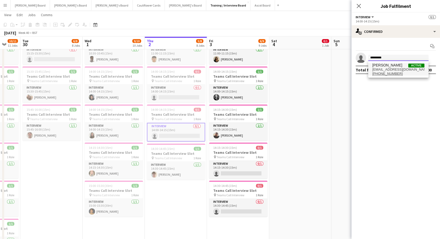
type input "*********"
click at [389, 69] on span "caraschuetz@gmail.com" at bounding box center [398, 69] width 52 height 4
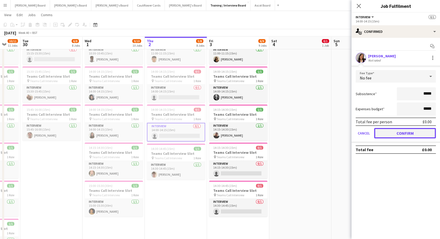
click at [397, 134] on button "Confirm" at bounding box center [405, 133] width 62 height 10
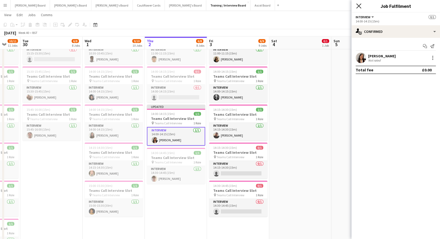
drag, startPoint x: 356, startPoint y: 5, endPoint x: 355, endPoint y: 8, distance: 3.3
click at [356, 5] on icon "Close pop-in" at bounding box center [358, 5] width 5 height 5
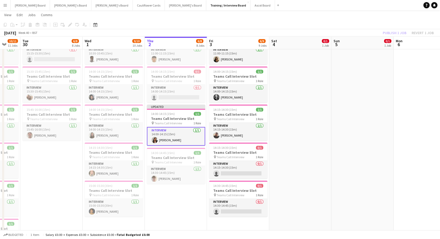
click at [401, 31] on div "Publish 1 job Revert 1 job" at bounding box center [407, 32] width 63 height 7
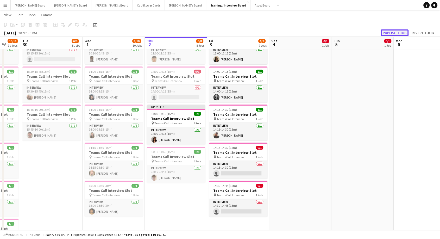
click at [401, 31] on button "Publish 1 job" at bounding box center [394, 32] width 28 height 7
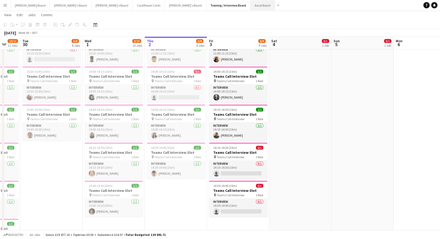
click at [250, 5] on button "Ascot Board Close" at bounding box center [262, 5] width 24 height 10
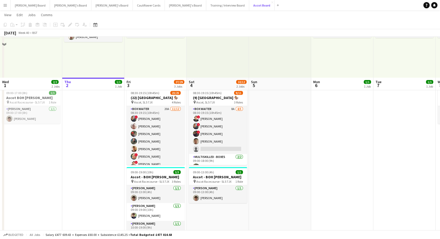
scroll to position [115, 0]
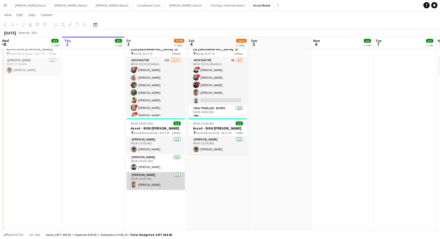
click at [158, 183] on app-card-role "[PERSON_NAME] [DATE] 10:00-19:00 (9h) [PERSON_NAME]" at bounding box center [155, 181] width 58 height 18
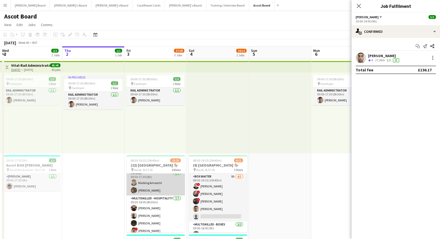
scroll to position [170, 0]
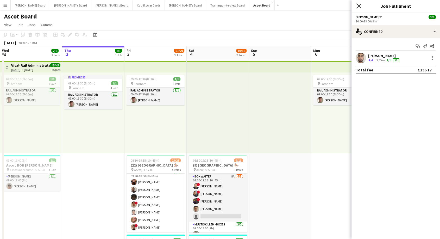
click at [359, 6] on icon "Close pop-in" at bounding box center [358, 5] width 5 height 5
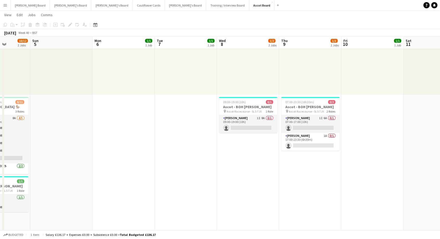
scroll to position [0, 219]
drag, startPoint x: 331, startPoint y: 140, endPoint x: 112, endPoint y: 162, distance: 220.1
click at [232, 125] on app-card-role "Porter - BOH 1I 8A 0/1 09:00-19:00 (10h) single-neutral-actions" at bounding box center [247, 124] width 58 height 18
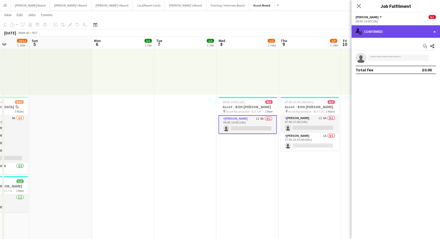
click at [396, 31] on div "single-neutral-actions-check-2 Confirmed" at bounding box center [395, 31] width 88 height 12
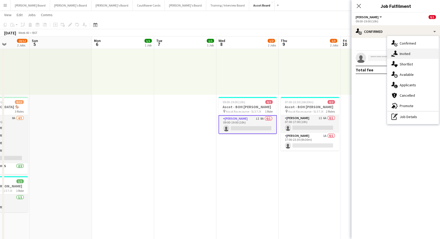
click at [407, 55] on span "Invited" at bounding box center [404, 53] width 11 height 5
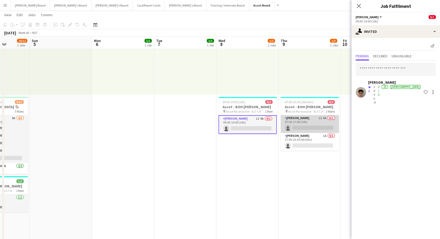
click at [311, 118] on app-card-role "Porter - BOH 1I 6A 0/1 07:00-17:00 (10h) single-neutral-actions" at bounding box center [309, 124] width 58 height 18
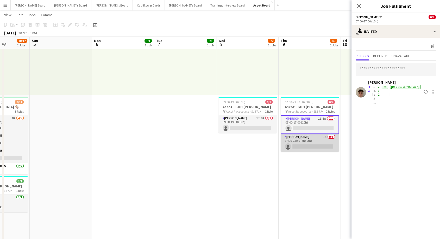
click at [311, 148] on app-card-role "Porter - BOH 1A 0/1 17:00-23:30 (6h30m) single-neutral-actions" at bounding box center [309, 143] width 58 height 18
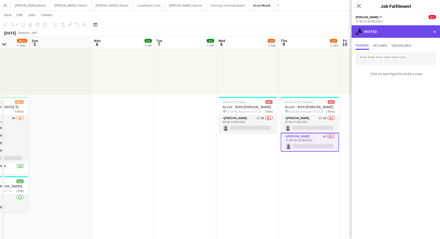
drag, startPoint x: 381, startPoint y: 29, endPoint x: 395, endPoint y: 53, distance: 27.8
click at [381, 29] on div "single-neutral-actions-share-1 Invited" at bounding box center [395, 31] width 88 height 12
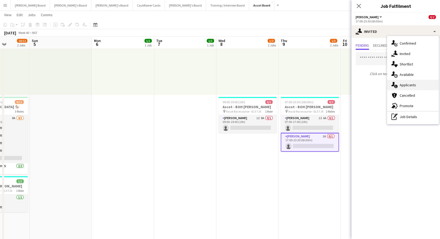
click at [403, 83] on span "Applicants" at bounding box center [407, 84] width 16 height 5
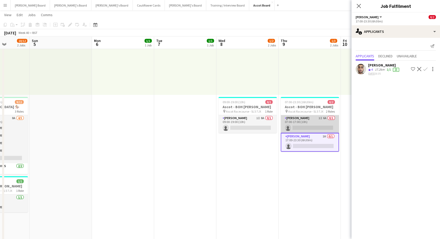
click at [307, 122] on app-card-role "Porter - BOH 1I 6A 0/1 07:00-17:00 (10h) single-neutral-actions" at bounding box center [309, 124] width 58 height 18
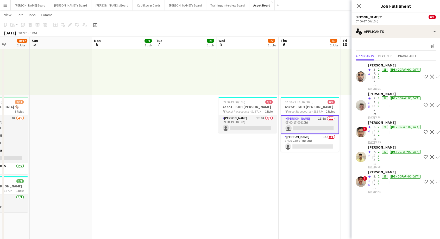
click at [429, 130] on app-icon "Decline" at bounding box center [431, 132] width 4 height 4
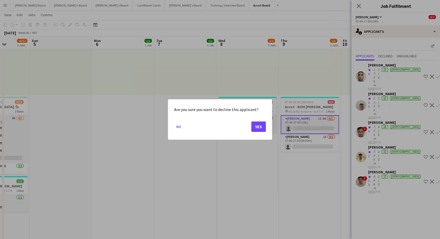
scroll to position [0, 0]
click at [258, 127] on button "Yes" at bounding box center [258, 126] width 15 height 10
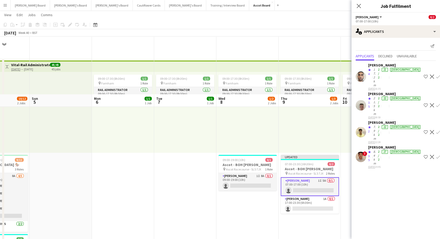
scroll to position [58, 0]
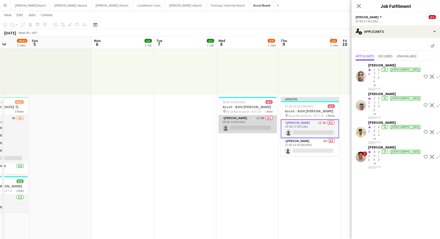
click at [236, 123] on app-card-role "Porter - BOH 1I 8A 0/1 09:00-19:00 (10h) single-neutral-actions" at bounding box center [247, 124] width 58 height 18
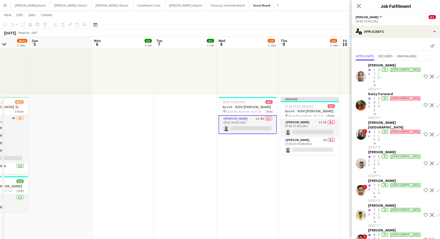
click at [429, 188] on app-icon "Decline" at bounding box center [431, 190] width 4 height 4
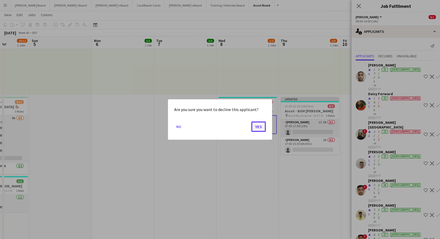
click at [257, 125] on button "Yes" at bounding box center [258, 126] width 15 height 10
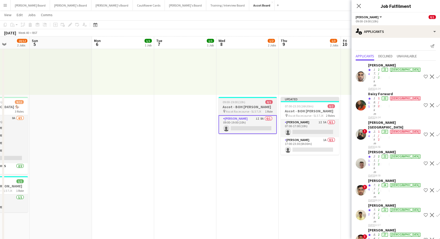
scroll to position [58, 0]
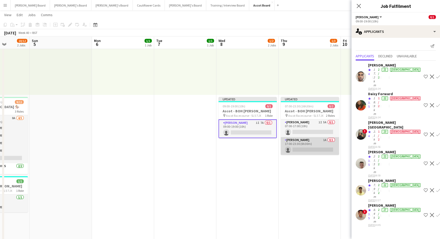
click at [300, 138] on app-card-role "Porter - BOH 1A 0/1 17:00-23:30 (6h30m) single-neutral-actions" at bounding box center [309, 146] width 58 height 18
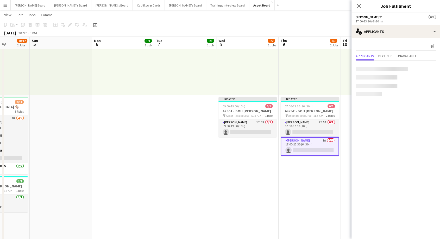
scroll to position [0, 219]
click at [425, 68] on app-icon "Confirm" at bounding box center [425, 69] width 4 height 4
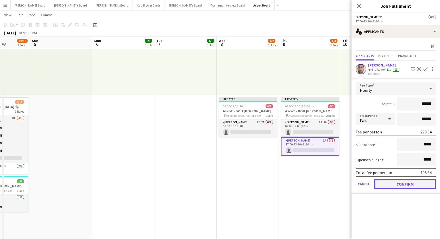
click at [414, 180] on button "Confirm" at bounding box center [405, 183] width 62 height 10
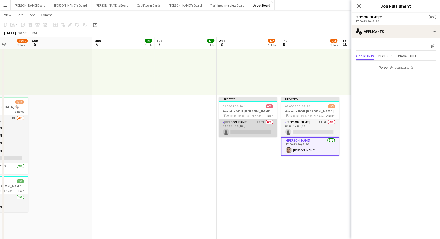
click at [235, 126] on app-card-role "Porter - BOH 1I 7A 0/1 09:00-19:00 (10h) single-neutral-actions" at bounding box center [248, 128] width 58 height 18
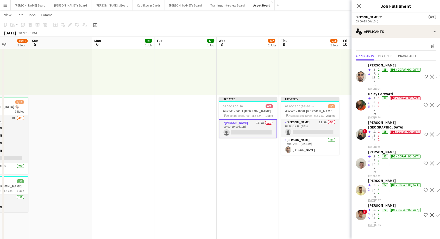
click at [245, 130] on app-card-role "Porter - BOH 1I 7A 0/1 09:00-19:00 (10h) single-neutral-actions" at bounding box center [248, 128] width 58 height 19
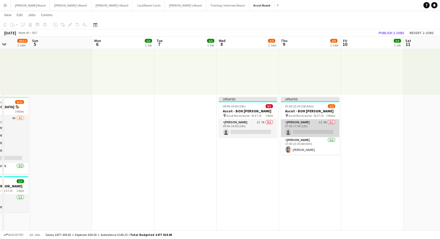
click at [309, 130] on app-card-role "Porter - BOH 1I 5A 0/1 07:00-17:00 (10h) single-neutral-actions" at bounding box center [310, 128] width 58 height 18
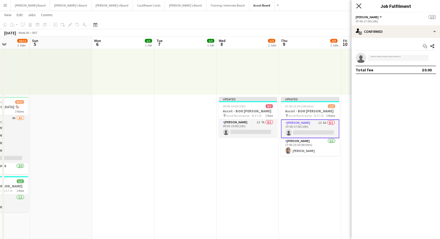
click at [357, 4] on icon "Close pop-in" at bounding box center [358, 5] width 5 height 5
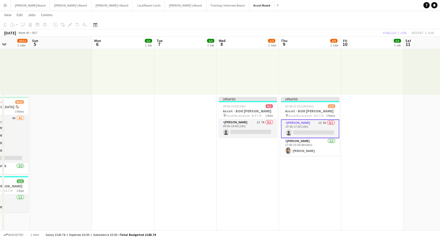
click at [395, 34] on div "Publish 1 job Revert 1 job" at bounding box center [407, 32] width 63 height 7
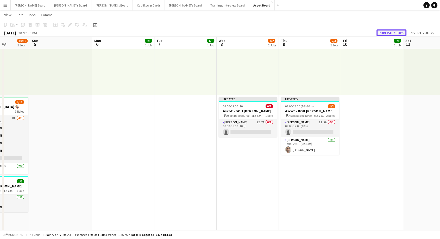
click at [395, 34] on button "Publish 2 jobs" at bounding box center [391, 32] width 30 height 7
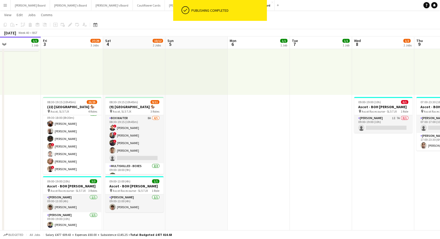
scroll to position [0, 142]
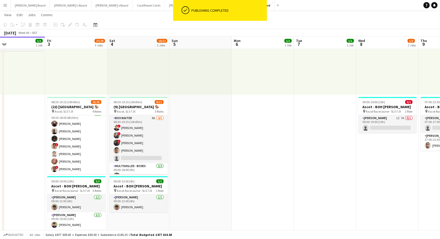
drag, startPoint x: 52, startPoint y: 147, endPoint x: 189, endPoint y: 149, distance: 137.9
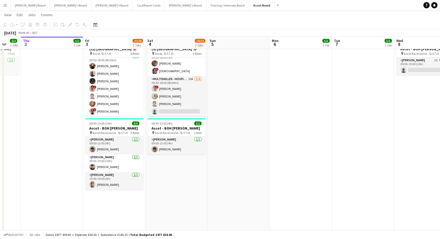
scroll to position [0, 165]
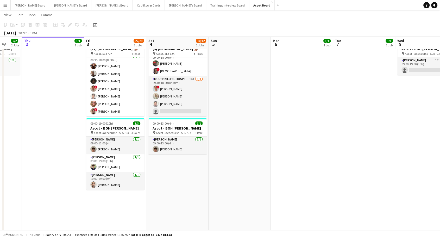
drag, startPoint x: 77, startPoint y: 148, endPoint x: 116, endPoint y: 153, distance: 39.3
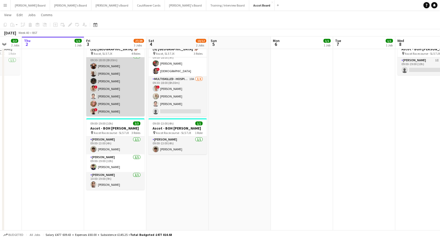
scroll to position [83, 0]
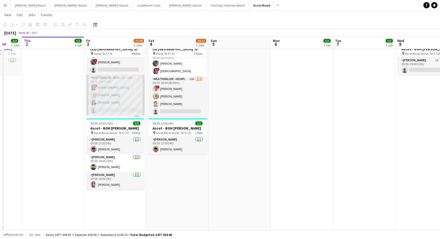
click at [117, 101] on app-card-role "Multiskilled - Boxes 2I 16A 3/4 09:00-18:00 (9h) ! Mofe Soyibo Chloe Everley Ca…" at bounding box center [115, 95] width 58 height 40
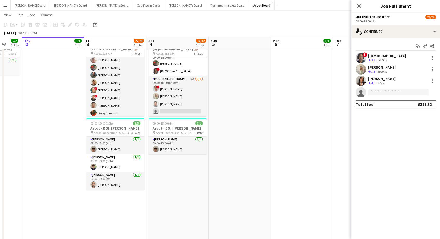
scroll to position [0, 0]
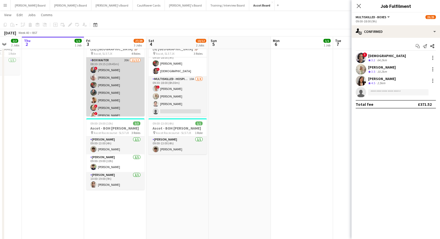
click at [125, 98] on app-card-role "BOX Waiter 20A 11/12 08:30-19:15 (10h45m) ! Alex Buchholdt Jan Sage Kelvin Baff…" at bounding box center [115, 107] width 58 height 101
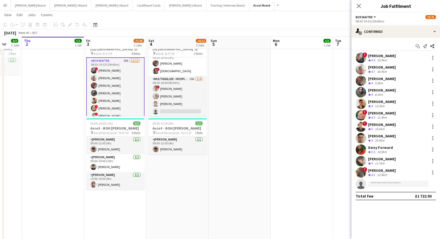
click at [2, 3] on button "Menu" at bounding box center [5, 5] width 10 height 10
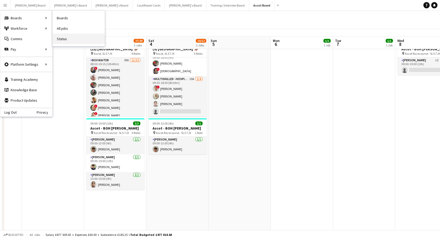
click at [66, 41] on link "Status" at bounding box center [79, 39] width 52 height 10
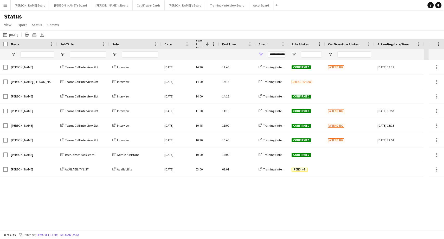
click at [6, 5] on app-icon "Menu" at bounding box center [5, 5] width 4 height 4
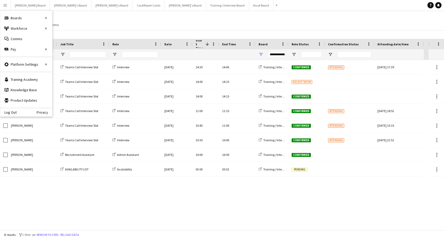
click at [7, 5] on app-icon "Menu" at bounding box center [5, 5] width 4 height 4
click at [76, 26] on link "All jobs" at bounding box center [79, 28] width 52 height 10
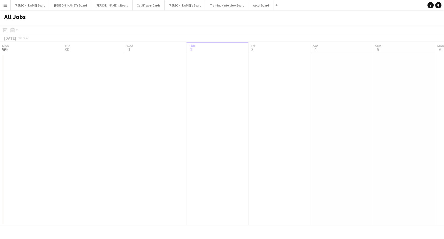
scroll to position [0, 124]
click at [7, 8] on button "Menu" at bounding box center [5, 5] width 10 height 10
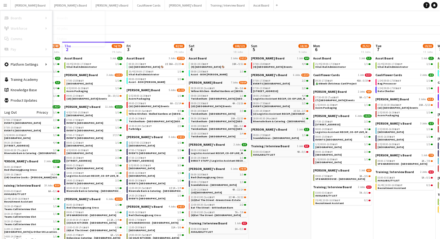
click at [67, 38] on link "Status" at bounding box center [79, 39] width 52 height 10
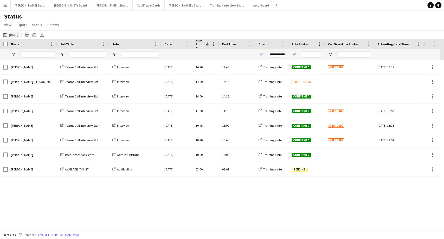
click at [9, 33] on button "Today Today" at bounding box center [10, 34] width 17 height 6
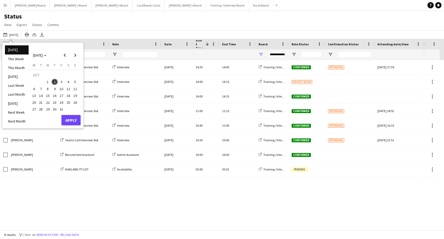
click at [62, 81] on span "3" at bounding box center [61, 82] width 6 height 6
click at [74, 119] on button "Apply" at bounding box center [70, 120] width 19 height 10
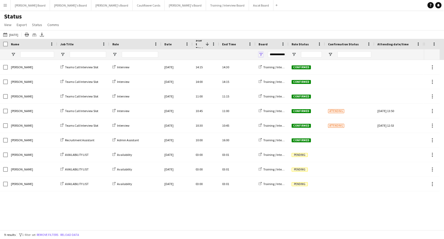
click at [260, 54] on span "Open Filter Menu" at bounding box center [261, 54] width 5 height 5
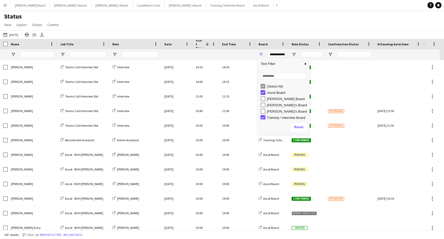
type input "**********"
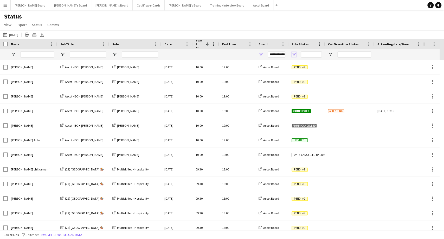
click at [295, 54] on span "Open Filter Menu" at bounding box center [294, 54] width 5 height 5
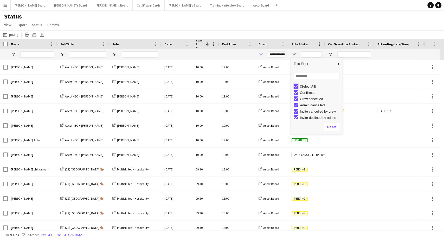
type input "***"
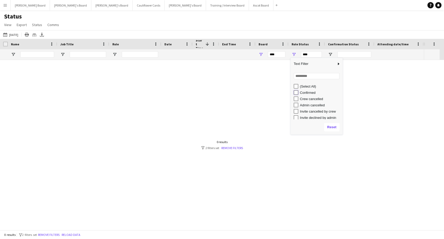
type input "**********"
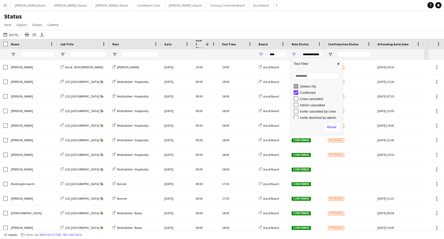
type input "**********"
click at [336, 27] on div "Status View Views Default view Airshow Accreditation Airshow Check In Attending…" at bounding box center [222, 21] width 444 height 18
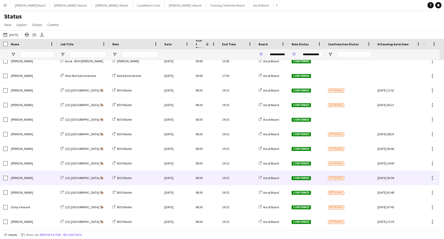
scroll to position [223, 0]
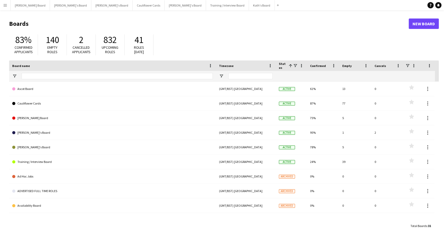
click at [7, 7] on app-icon "Menu" at bounding box center [5, 5] width 4 height 4
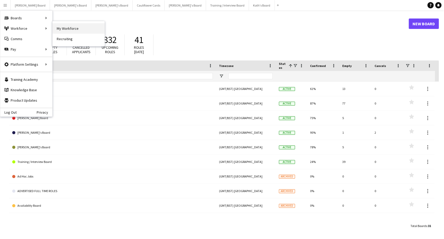
click at [89, 31] on link "My Workforce" at bounding box center [79, 28] width 52 height 10
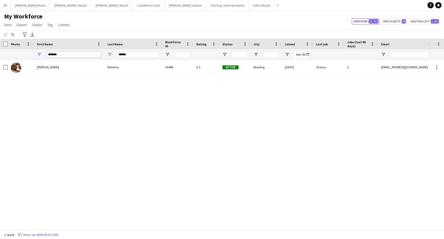
drag, startPoint x: 65, startPoint y: 55, endPoint x: 16, endPoint y: 49, distance: 48.8
click at [16, 49] on div "******* ******" at bounding box center [317, 54] width 635 height 10
type input "*****"
drag, startPoint x: 103, startPoint y: 55, endPoint x: 70, endPoint y: 54, distance: 33.1
click at [73, 55] on div "***** ******" at bounding box center [317, 54] width 635 height 10
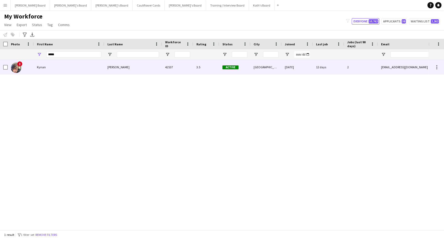
click at [112, 68] on div "Louro" at bounding box center [133, 67] width 58 height 14
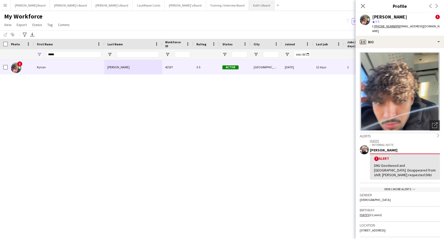
click at [249, 5] on button "Kath's Board Close" at bounding box center [262, 5] width 26 height 10
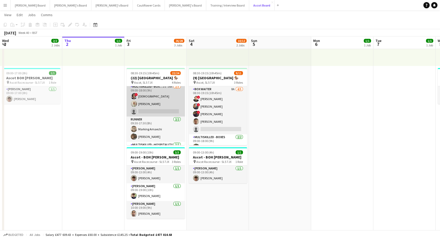
scroll to position [87, 0]
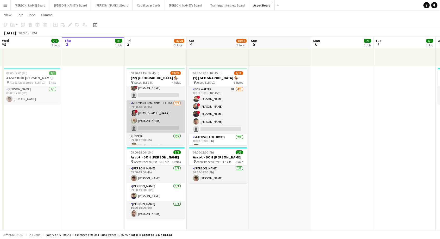
click at [156, 118] on app-card-role "Multiskilled - Boxes 2I 16A 2/3 09:00-18:00 (9h) ! Mofe Soyibo Chloe Everley si…" at bounding box center [155, 116] width 58 height 33
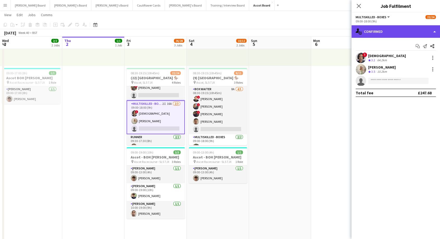
click at [372, 30] on div "single-neutral-actions-check-2 Confirmed" at bounding box center [395, 31] width 88 height 12
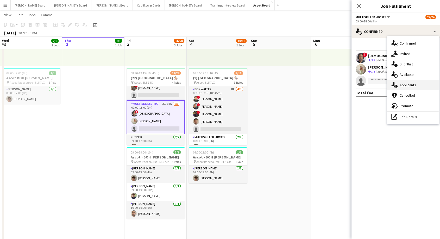
click at [412, 87] on div "single-neutral-actions-information Applicants" at bounding box center [413, 85] width 52 height 10
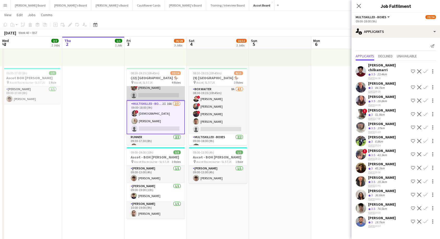
click at [154, 90] on app-card-role "BOX Waiter 21A 11/12 08:30-19:15 (10h45m) ! Alex Buchholdt Jan Sage Kelvin Baff…" at bounding box center [155, 49] width 58 height 101
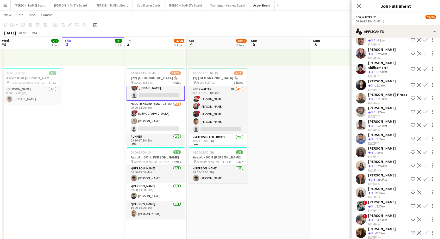
scroll to position [55, 0]
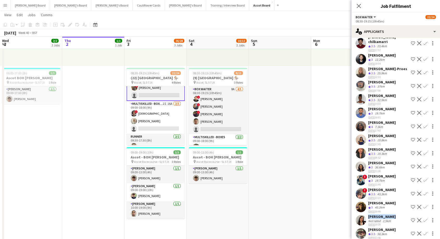
drag, startPoint x: 389, startPoint y: 212, endPoint x: 364, endPoint y: 212, distance: 25.5
click at [364, 214] on div "Cara Schuetz Not rated 2.5km 02-10-2025 10:39 Shortlist crew Decline Confirm" at bounding box center [395, 220] width 88 height 12
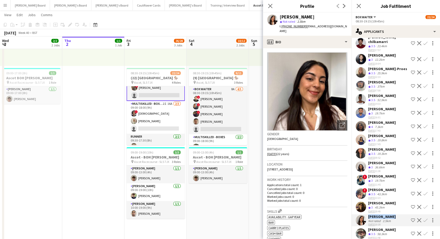
copy div "[PERSON_NAME]"
drag, startPoint x: 147, startPoint y: 126, endPoint x: 186, endPoint y: 116, distance: 39.5
click at [148, 126] on app-card-role "Multiskilled - Boxes 2I 16A 2/3 09:00-18:00 (9h) ! Mofe Soyibo Chloe Everley si…" at bounding box center [155, 117] width 58 height 33
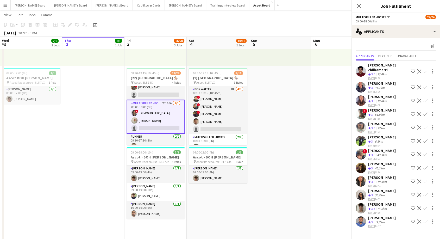
scroll to position [87, 0]
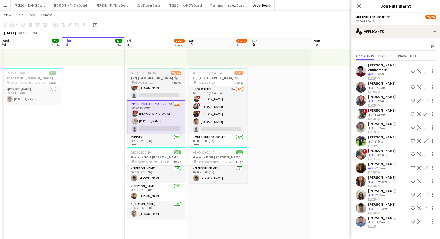
click at [150, 83] on span "Ascot, SL5 7JX" at bounding box center [143, 82] width 18 height 4
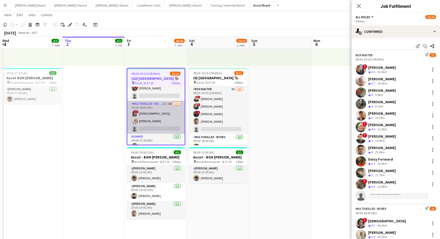
click at [151, 112] on app-card-role "Multiskilled - Boxes 2I 16A 2/3 09:00-18:00 (9h) ! Mofe Soyibo Chloe Everley si…" at bounding box center [155, 117] width 57 height 33
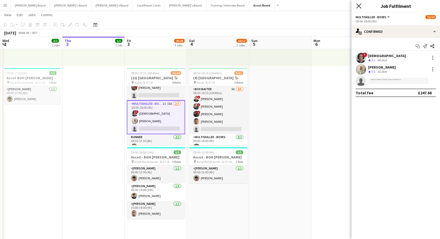
click at [358, 5] on icon at bounding box center [358, 5] width 5 height 5
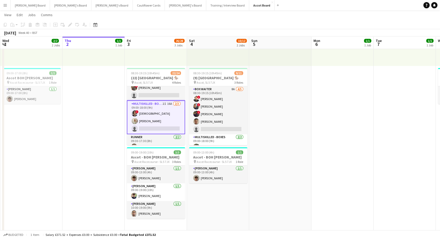
drag, startPoint x: 144, startPoint y: 120, endPoint x: 156, endPoint y: 118, distance: 12.4
click at [144, 119] on app-card-role "Multiskilled - Boxes 2I 16A 2/3 09:00-18:00 (9h) ! Mofe Soyibo Chloe Everley si…" at bounding box center [156, 117] width 58 height 34
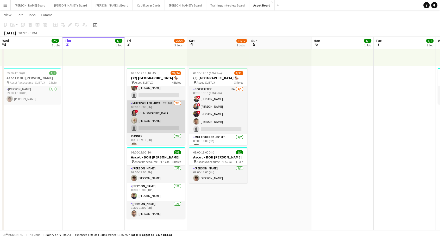
click at [151, 120] on app-card-role "Multiskilled - Boxes 2I 16A 2/3 09:00-18:00 (9h) ! Mofe Soyibo Chloe Everley si…" at bounding box center [156, 116] width 58 height 33
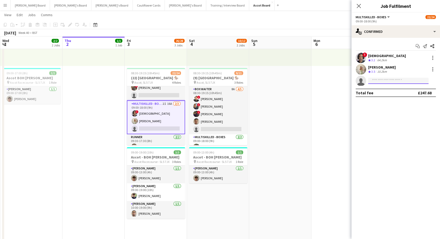
paste input "**********"
type input "**********"
click at [399, 88] on span "Cara Schuetz Active" at bounding box center [398, 88] width 52 height 4
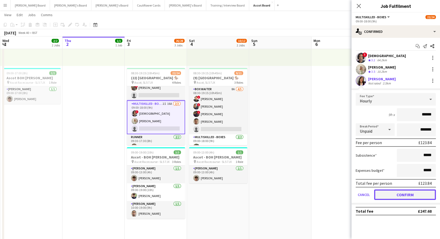
click at [402, 193] on button "Confirm" at bounding box center [405, 194] width 62 height 10
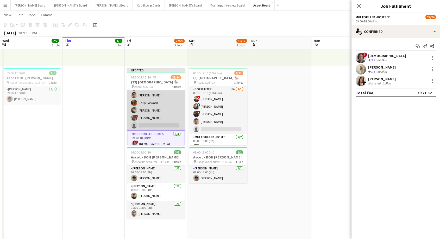
scroll to position [58, 0]
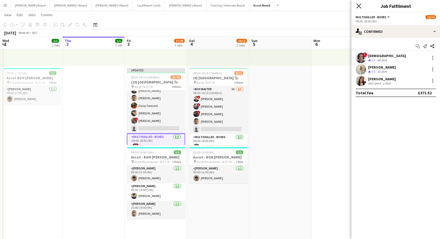
drag, startPoint x: 359, startPoint y: 7, endPoint x: 261, endPoint y: 48, distance: 106.5
click at [359, 7] on icon "Close pop-in" at bounding box center [358, 6] width 4 height 4
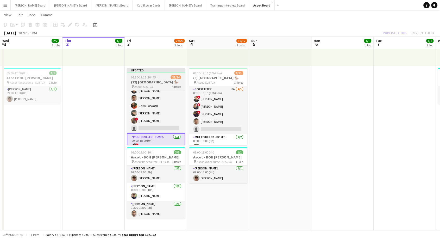
drag, startPoint x: 156, startPoint y: 87, endPoint x: 183, endPoint y: 84, distance: 27.2
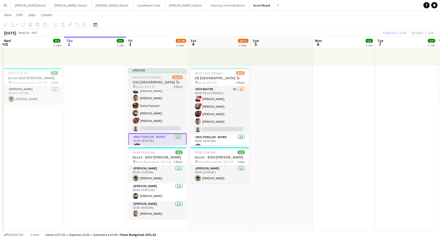
click at [143, 80] on h3 "(22) [GEOGRAPHIC_DATA] 🏇🏼" at bounding box center [157, 82] width 58 height 5
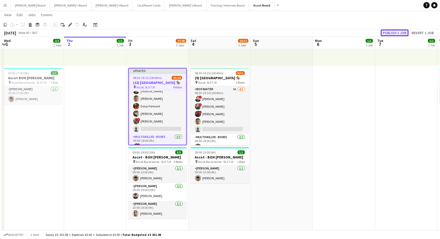
click at [396, 34] on button "Publish 1 job" at bounding box center [394, 32] width 28 height 7
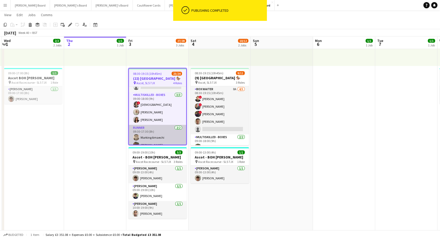
scroll to position [87, 0]
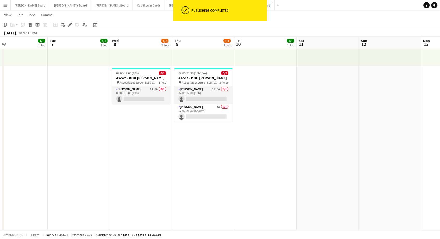
drag, startPoint x: 380, startPoint y: 113, endPoint x: 53, endPoint y: 120, distance: 327.3
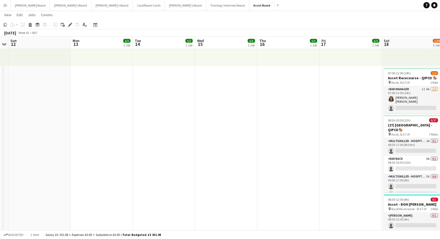
drag, startPoint x: 350, startPoint y: 126, endPoint x: 86, endPoint y: 138, distance: 264.8
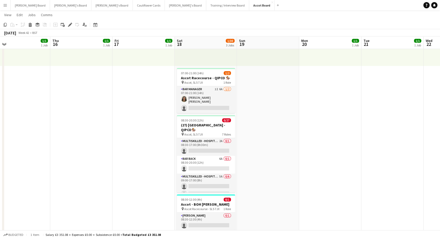
scroll to position [0, 179]
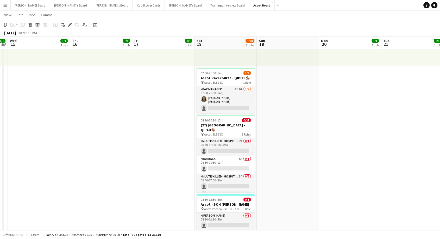
drag, startPoint x: 287, startPoint y: 112, endPoint x: 100, endPoint y: 117, distance: 187.1
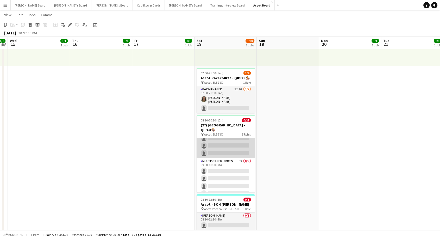
scroll to position [115, 0]
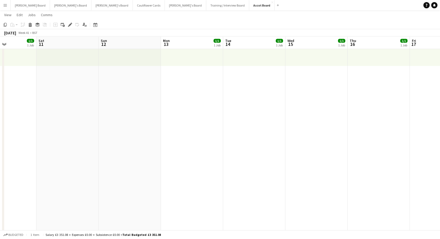
drag, startPoint x: 68, startPoint y: 118, endPoint x: 348, endPoint y: 148, distance: 281.3
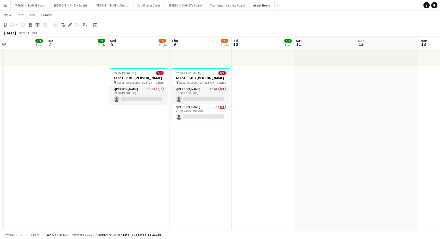
scroll to position [0, 139]
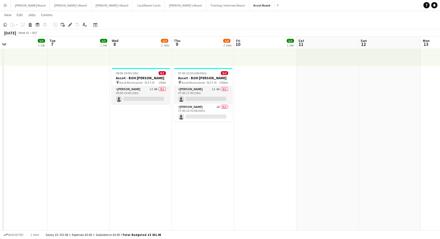
drag, startPoint x: 158, startPoint y: 138, endPoint x: 415, endPoint y: 161, distance: 258.1
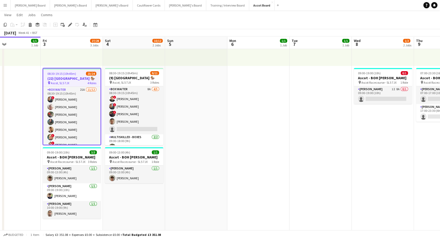
scroll to position [0, 146]
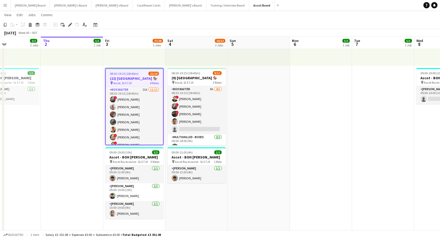
drag, startPoint x: 102, startPoint y: 140, endPoint x: 407, endPoint y: 175, distance: 306.0
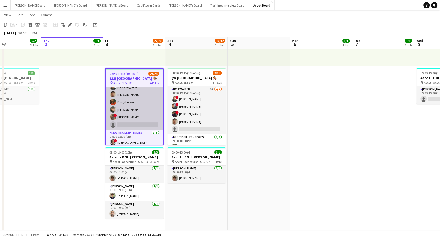
scroll to position [0, 145]
click at [138, 117] on app-card-role "BOX Waiter 21A 11/12 08:30-19:15 (10h45m) ! Alex Buchholdt Jan Sage Kelvin Baff…" at bounding box center [134, 79] width 57 height 101
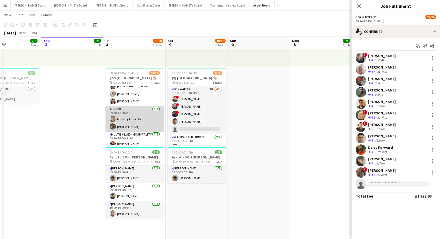
scroll to position [106, 0]
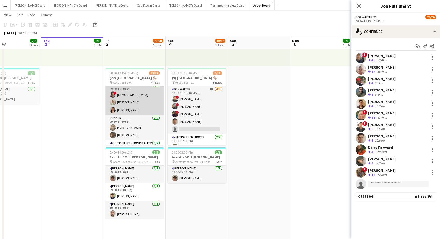
click at [128, 102] on app-card-role "Multiskilled - Boxes 3/3 09:00-18:00 (9h) ! Mofe Soyibo Chloe Everley Cara Schu…" at bounding box center [134, 98] width 58 height 33
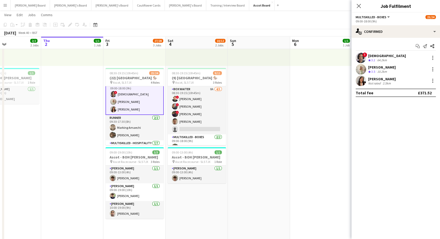
scroll to position [105, 0]
drag, startPoint x: 389, startPoint y: 80, endPoint x: 363, endPoint y: 80, distance: 26.5
click at [363, 80] on div "Cara Schuetz Not rated 2.5km" at bounding box center [395, 80] width 88 height 10
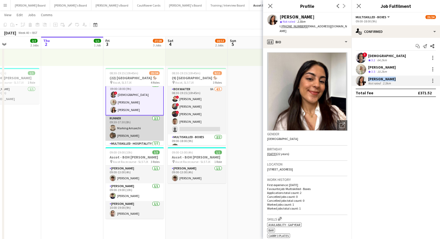
click at [130, 129] on app-card-role "Runner 2/2 09:30-17:30 (8h) Marking Amaechi Sophie Owen" at bounding box center [134, 127] width 58 height 25
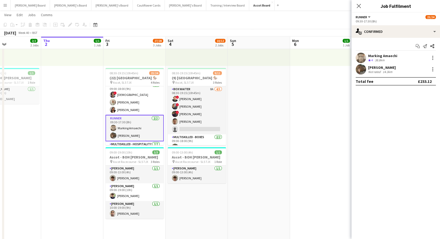
click at [137, 99] on app-card-role "Multiskilled - Boxes 3/3 09:00-18:00 (9h) ! Mofe Soyibo Chloe Everley Cara Schu…" at bounding box center [134, 98] width 58 height 33
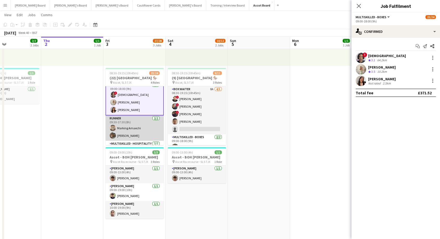
scroll to position [163, 0]
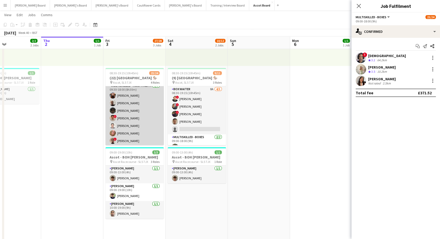
click at [134, 123] on app-card-role "Multiskilled - Hospitality [DATE] 09:30-18:00 (8h30m) [PERSON_NAME] [PERSON_NAM…" at bounding box center [134, 114] width 58 height 63
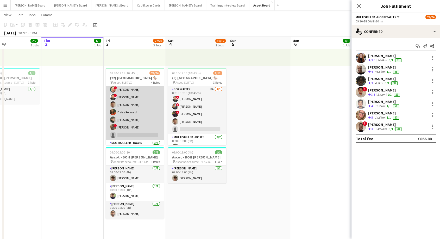
click at [140, 114] on app-card-role "BOX Waiter 21A 11/12 08:30-19:15 (10h45m) ! Alex Buchholdt Jan Sage Kelvin Baff…" at bounding box center [135, 89] width 58 height 101
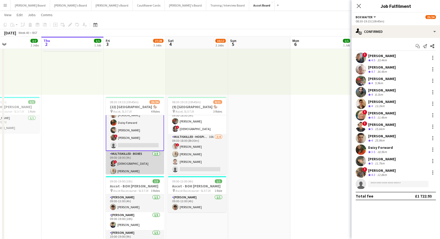
scroll to position [87, 0]
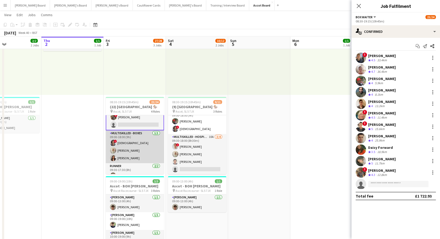
click at [126, 153] on app-card-role "Multiskilled - Boxes 3/3 09:00-18:00 (9h) ! Mofe Soyibo Chloe Everley Cara Schu…" at bounding box center [135, 146] width 58 height 33
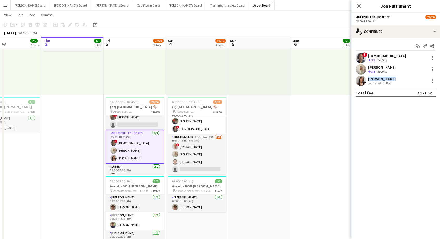
drag, startPoint x: 389, startPoint y: 80, endPoint x: 366, endPoint y: 80, distance: 23.4
click at [366, 80] on div "Cara Schuetz Not rated 2.5km" at bounding box center [395, 80] width 88 height 10
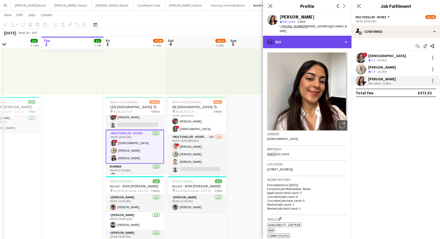
click at [296, 41] on div "profile Bio" at bounding box center [307, 42] width 88 height 12
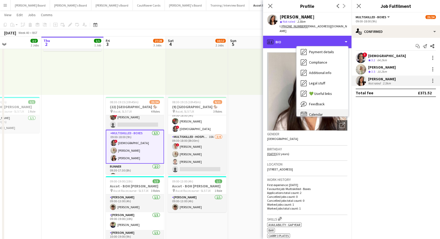
scroll to position [69, 0]
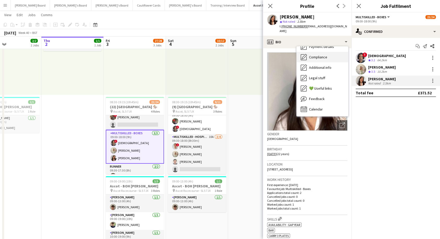
click at [313, 56] on div "Compliance Compliance" at bounding box center [322, 57] width 52 height 10
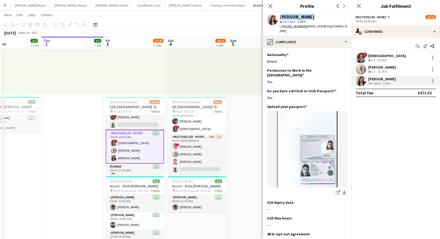
drag, startPoint x: 308, startPoint y: 15, endPoint x: 280, endPoint y: 17, distance: 28.2
click at [280, 17] on div "[PERSON_NAME]" at bounding box center [313, 17] width 68 height 5
copy div "[PERSON_NAME]"
click at [271, 8] on icon "Close pop-in" at bounding box center [269, 5] width 5 height 5
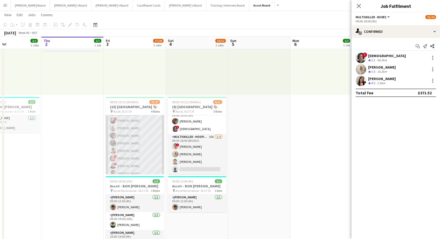
scroll to position [0, 0]
click at [130, 146] on app-card-role "BOX Waiter 20A 11/12 08:30-19:15 (10h45m) ! Alex Buchholdt Jan Sage Kelvin Baff…" at bounding box center [135, 165] width 58 height 101
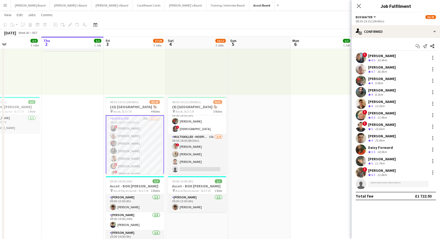
drag, startPoint x: 358, startPoint y: 5, endPoint x: 310, endPoint y: 91, distance: 98.6
click at [358, 5] on icon at bounding box center [358, 6] width 4 height 4
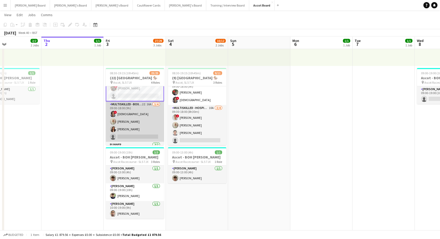
scroll to position [58, 0]
click at [138, 120] on app-card-role "Multiskilled - Boxes 2I 16A 3/4 09:00-18:00 (9h) ! Mofe Soyibo Chloe Everley Ca…" at bounding box center [135, 121] width 58 height 40
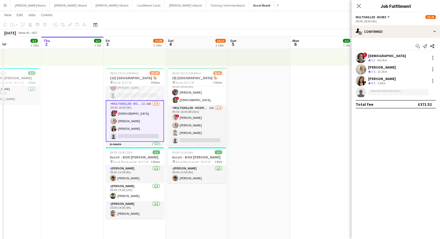
scroll to position [86, 0]
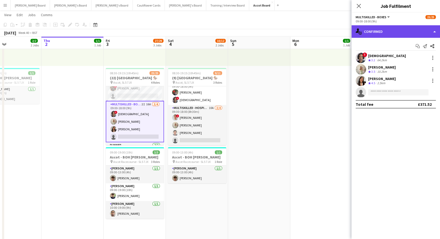
click at [389, 30] on div "single-neutral-actions-check-2 Confirmed" at bounding box center [395, 31] width 88 height 12
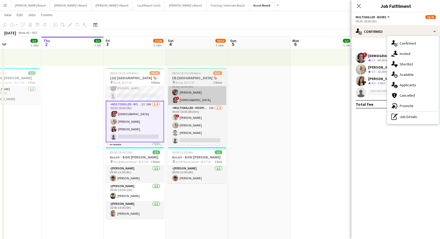
drag, startPoint x: 410, startPoint y: 86, endPoint x: 178, endPoint y: 93, distance: 232.4
click at [410, 86] on span "Applicants" at bounding box center [407, 84] width 16 height 5
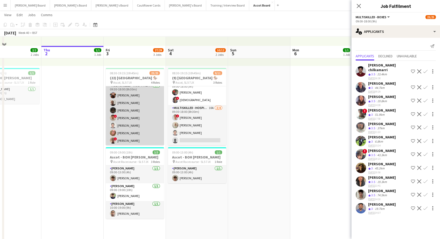
scroll to position [115, 0]
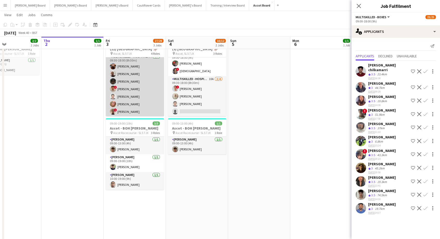
click at [139, 104] on app-card-role "Multiskilled - Hospitality [DATE] 09:30-18:00 (8h30m) [PERSON_NAME] [PERSON_NAM…" at bounding box center [135, 85] width 58 height 63
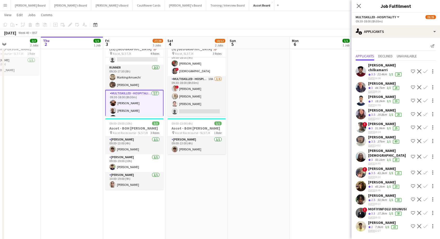
scroll to position [113, 0]
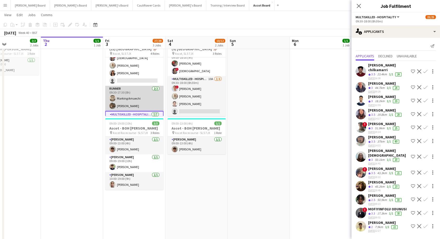
click at [133, 96] on app-card-role "Runner 2/2 09:30-17:30 (8h) Marking Amaechi Sophie Owen" at bounding box center [134, 98] width 58 height 25
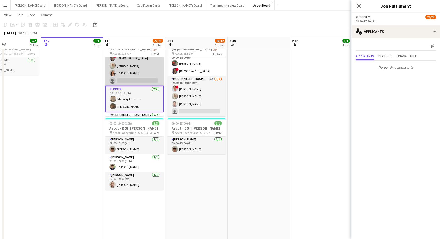
click at [135, 76] on app-card-role "Multiskilled - Boxes 2I 16A 3/4 09:00-18:00 (9h) ! Mofe Soyibo Chloe Everley Ca…" at bounding box center [134, 65] width 58 height 40
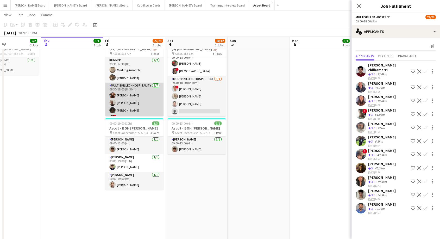
click at [133, 101] on app-card-role "Multiskilled - Hospitality [DATE] 09:30-18:00 (8h30m) [PERSON_NAME] [PERSON_NAM…" at bounding box center [134, 113] width 58 height 63
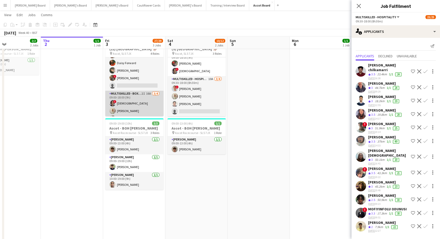
scroll to position [55, 0]
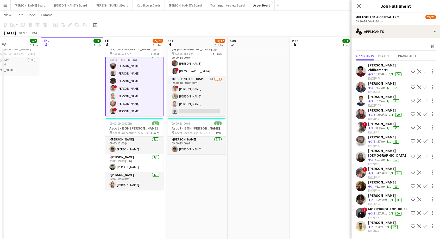
click at [135, 90] on app-card-role "Multiskilled - Hospitality [DATE] 09:30-18:00 (8h30m) [PERSON_NAME] [PERSON_NAM…" at bounding box center [134, 85] width 58 height 64
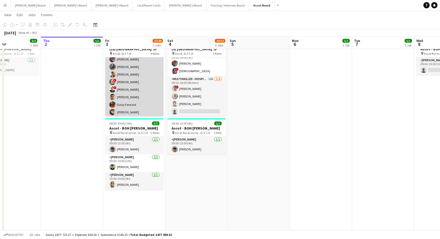
click at [140, 86] on app-card-role "BOX Waiter 20A 11/12 08:30-19:15 (10h45m) ! Alex Buchholdt Jan Sage Kelvin Baff…" at bounding box center [134, 81] width 58 height 101
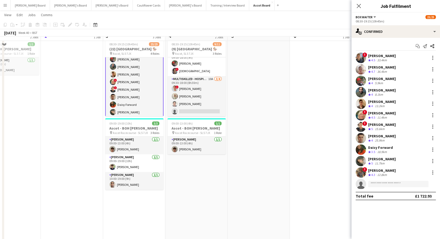
scroll to position [87, 0]
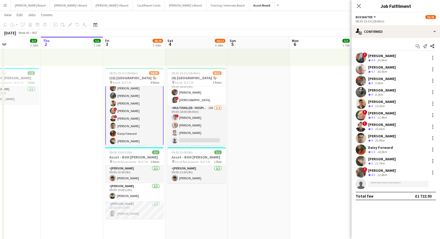
click at [6, 3] on app-icon "Menu" at bounding box center [5, 5] width 4 height 4
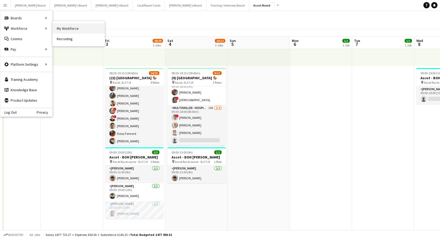
click at [75, 32] on link "My Workforce" at bounding box center [79, 28] width 52 height 10
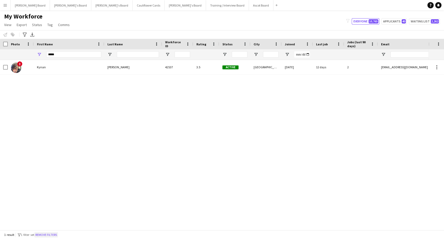
click at [45, 235] on button "Remove filters" at bounding box center [46, 235] width 24 height 6
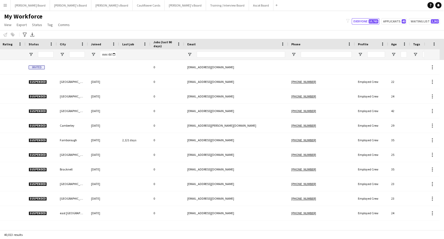
scroll to position [0, 203]
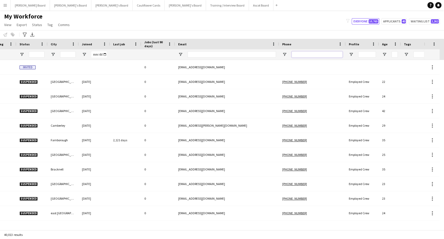
click at [312, 53] on input "Phone Filter Input" at bounding box center [317, 54] width 51 height 6
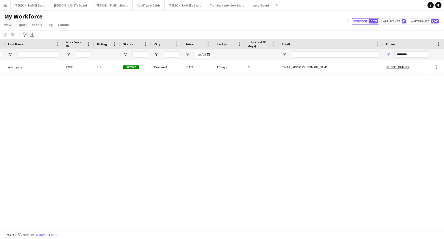
scroll to position [0, 0]
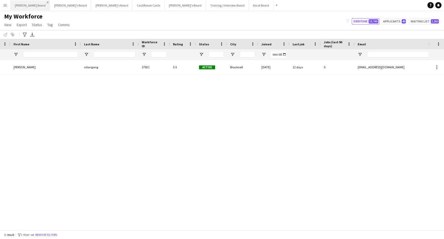
type input "********"
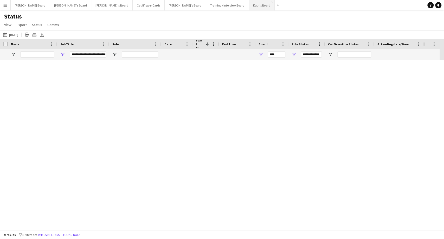
type input "***"
click at [6, 36] on app-icon "02-10-2025 to 08-10-2025" at bounding box center [6, 35] width 6 height 4
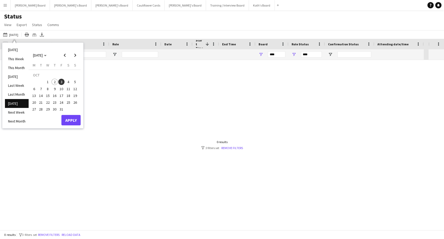
click at [55, 80] on span "2" at bounding box center [55, 82] width 6 height 6
click at [75, 121] on button "Apply" at bounding box center [70, 120] width 19 height 10
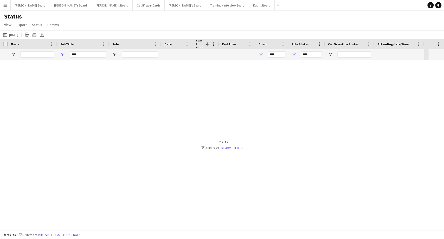
drag, startPoint x: 51, startPoint y: 234, endPoint x: 54, endPoint y: 232, distance: 4.1
click at [51, 234] on button "Remove filters" at bounding box center [49, 235] width 24 height 6
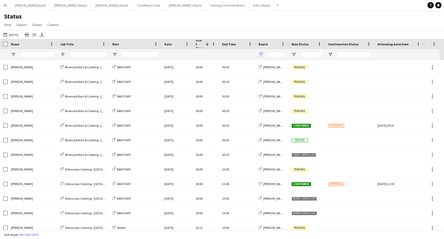
click at [259, 53] on span "Open Filter Menu" at bounding box center [261, 54] width 5 height 5
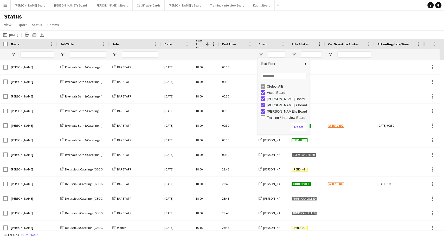
scroll to position [2, 0]
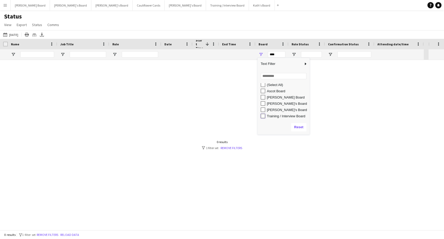
type input "**********"
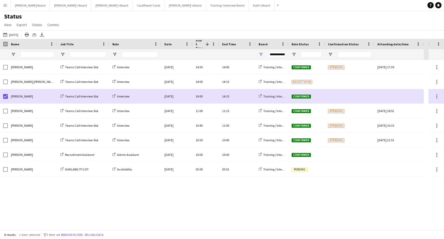
click at [7, 5] on button "Menu" at bounding box center [5, 5] width 10 height 10
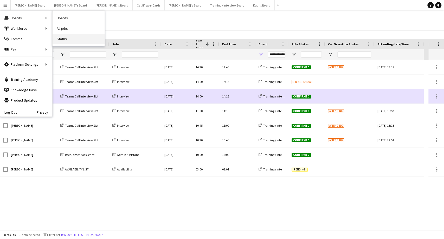
click at [69, 42] on link "Status" at bounding box center [79, 39] width 52 height 10
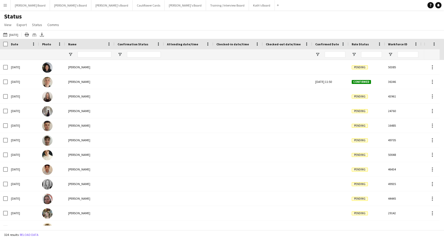
click at [7, 5] on app-icon "Menu" at bounding box center [5, 5] width 4 height 4
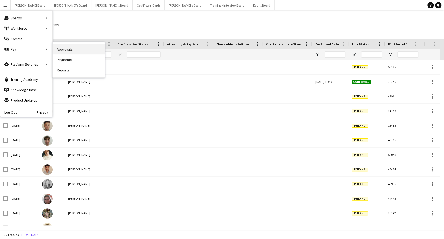
click at [66, 50] on link "Approvals" at bounding box center [79, 49] width 52 height 10
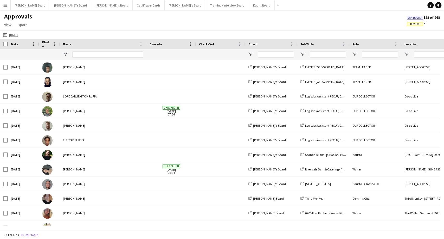
drag, startPoint x: 6, startPoint y: 35, endPoint x: 21, endPoint y: 51, distance: 22.5
click at [6, 35] on app-icon "20-09-2025" at bounding box center [6, 35] width 6 height 4
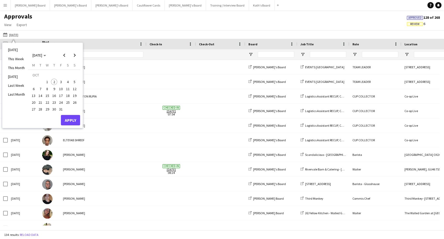
click at [53, 81] on span "2" at bounding box center [54, 82] width 6 height 6
click at [71, 119] on button "Apply" at bounding box center [70, 120] width 19 height 10
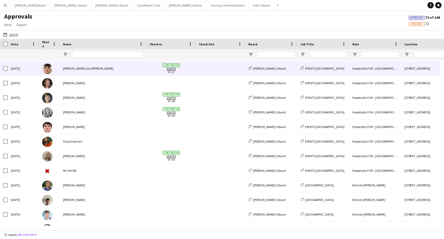
scroll to position [144, 0]
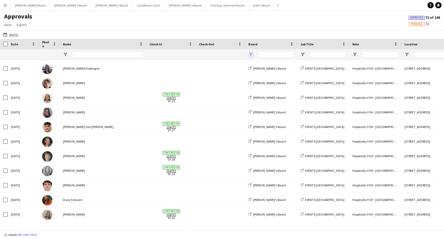
click at [251, 54] on span "Open Filter Menu" at bounding box center [250, 54] width 5 height 5
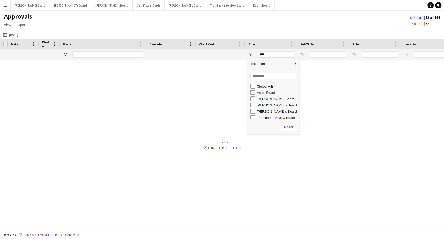
scroll to position [0, 0]
type input "**********"
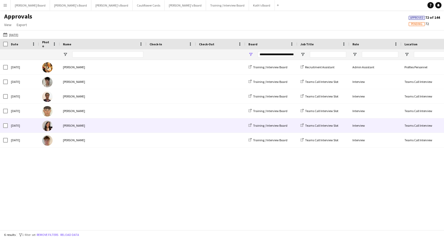
click at [79, 125] on div "[PERSON_NAME]" at bounding box center [103, 125] width 87 height 14
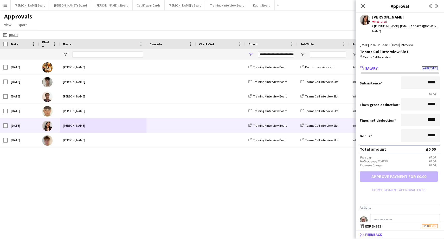
click at [387, 233] on mat-panel-title "bubble-pencil Feedback" at bounding box center [399, 234] width 86 height 5
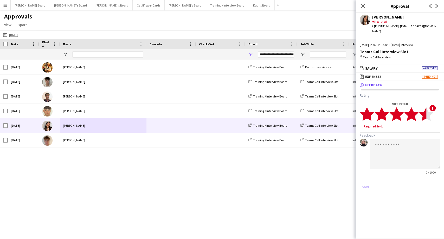
click at [424, 107] on polygon at bounding box center [426, 114] width 14 height 14
click at [392, 142] on textarea at bounding box center [405, 148] width 70 height 30
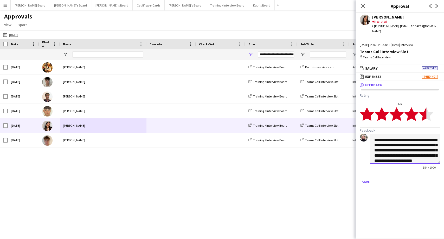
scroll to position [0, 0]
type textarea "**********"
click at [363, 177] on button "Save" at bounding box center [366, 181] width 12 height 8
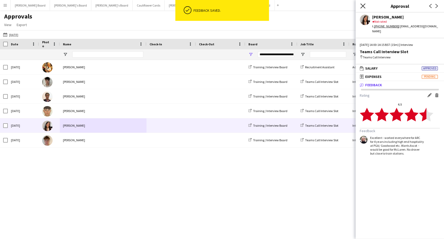
click at [361, 5] on icon "Close pop-in" at bounding box center [362, 5] width 5 height 5
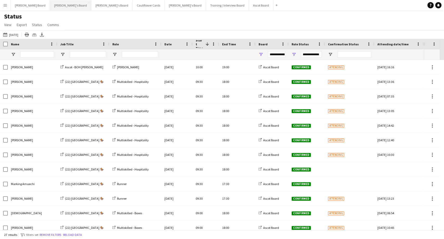
click at [52, 4] on button "[PERSON_NAME]'s Board Close" at bounding box center [70, 5] width 41 height 10
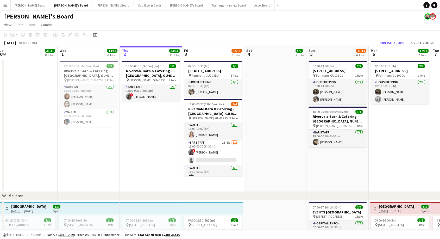
drag, startPoint x: 91, startPoint y: 132, endPoint x: 79, endPoint y: 48, distance: 84.8
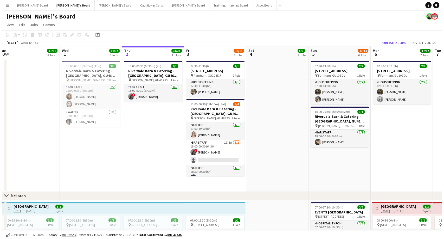
scroll to position [0, 143]
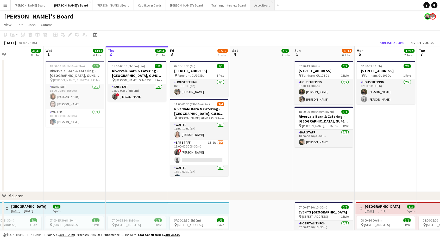
click at [250, 7] on button "Ascot Board Close" at bounding box center [262, 5] width 24 height 10
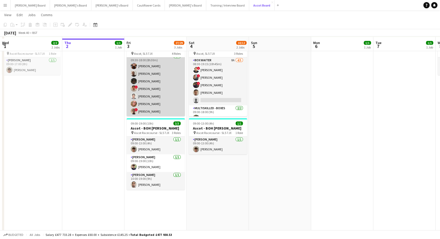
scroll to position [173, 0]
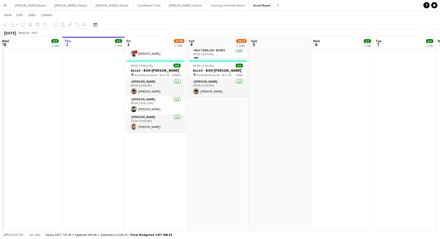
drag, startPoint x: 159, startPoint y: 103, endPoint x: 320, endPoint y: 89, distance: 161.6
click at [159, 103] on app-card-role "[PERSON_NAME] [DATE] 09:00-19:00 (10h) [PERSON_NAME]" at bounding box center [155, 105] width 58 height 18
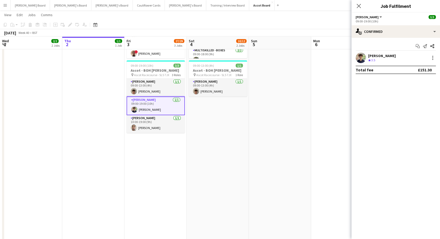
scroll to position [0, 124]
click at [381, 55] on div "[PERSON_NAME]" at bounding box center [385, 55] width 34 height 5
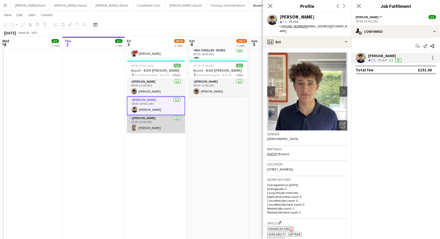
click at [175, 123] on app-card-role "[PERSON_NAME] [DATE] 10:00-19:00 (9h) [PERSON_NAME]" at bounding box center [156, 124] width 58 height 18
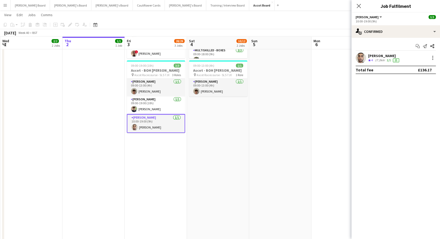
click at [151, 127] on app-card-role "[PERSON_NAME] [DATE] 10:00-19:00 (9h) [PERSON_NAME]" at bounding box center [156, 123] width 58 height 19
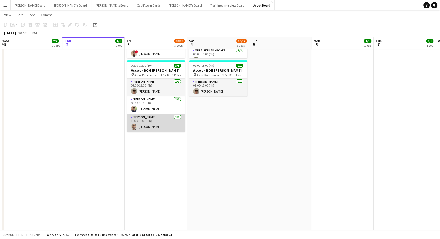
click at [152, 126] on app-card-role "[PERSON_NAME] [DATE] 10:00-19:00 (9h) [PERSON_NAME]" at bounding box center [156, 123] width 58 height 18
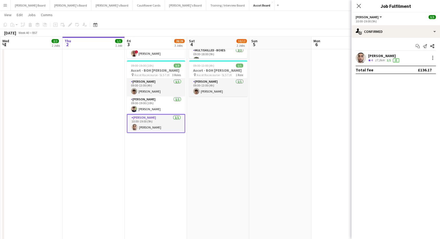
click at [378, 57] on div "[PERSON_NAME]" at bounding box center [384, 55] width 32 height 5
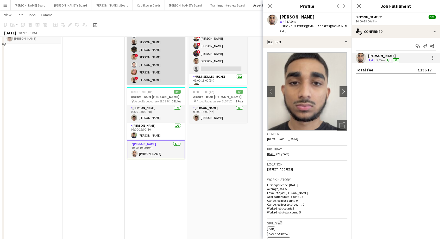
scroll to position [115, 0]
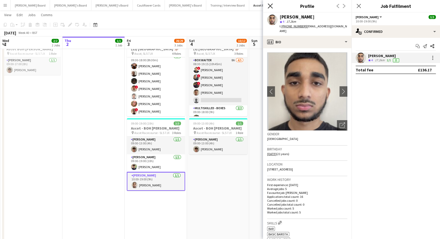
click at [271, 5] on icon at bounding box center [269, 5] width 5 height 5
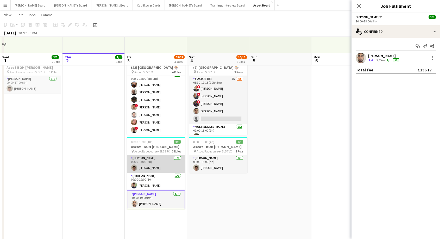
scroll to position [58, 0]
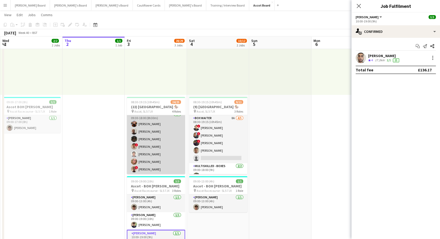
click at [160, 146] on app-card-role "Multiskilled - Hospitality [DATE] 09:30-18:00 (8h30m) [PERSON_NAME] [PERSON_NAM…" at bounding box center [156, 142] width 58 height 63
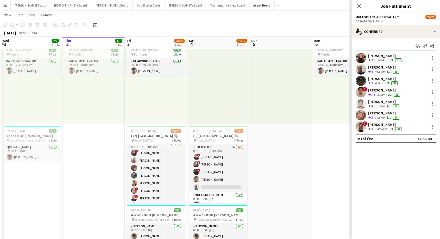
scroll to position [0, 0]
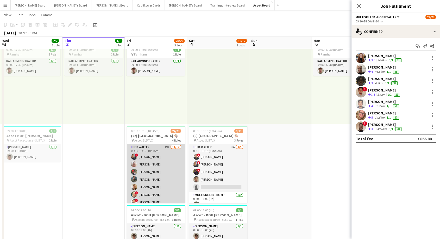
click at [158, 161] on app-card-role "BOX Waiter 19A [DATE] 08:30-19:15 (10h45m) ! [PERSON_NAME] [PERSON_NAME] [PERSO…" at bounding box center [156, 194] width 58 height 101
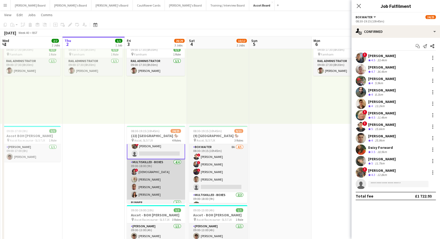
click at [148, 171] on app-card-role "Multiskilled - Boxes [DATE] 09:00-18:00 (9h) ! Mofe Soyibo [PERSON_NAME] ndanga…" at bounding box center [156, 179] width 58 height 40
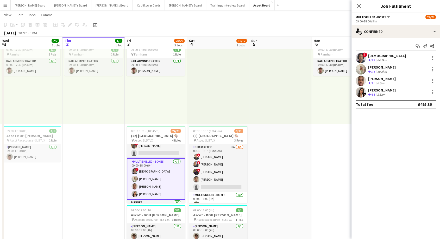
scroll to position [86, 0]
click at [433, 82] on div at bounding box center [432, 81] width 6 height 6
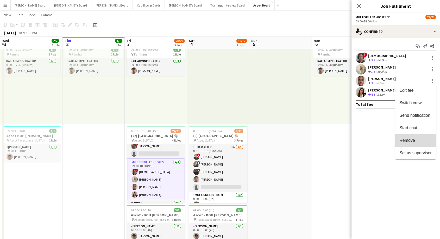
click at [414, 140] on span "Remove" at bounding box center [407, 140] width 16 height 4
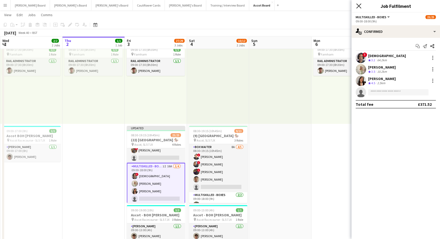
drag, startPoint x: 358, startPoint y: 4, endPoint x: 330, endPoint y: 29, distance: 37.6
click at [358, 4] on icon "Close pop-in" at bounding box center [358, 6] width 4 height 4
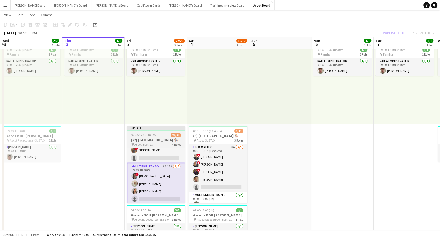
click at [162, 131] on app-job-card "Updated 08:30-19:15 (10h45m) 23/25 (22) [GEOGRAPHIC_DATA] 🏇🏼 pin Ascot, SL5 7JX…" at bounding box center [156, 164] width 58 height 77
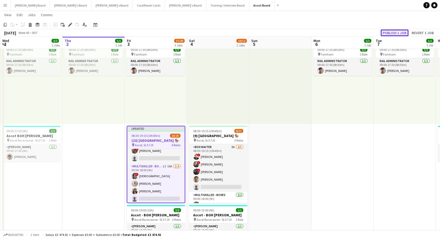
click at [394, 33] on button "Publish 1 job" at bounding box center [394, 32] width 28 height 7
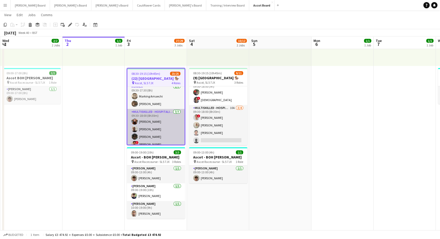
scroll to position [113, 0]
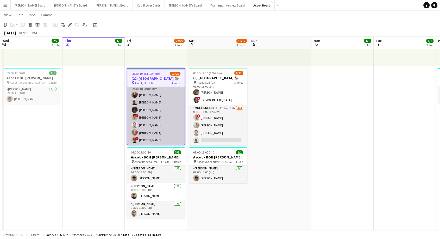
click at [154, 120] on app-card-role "Multiskilled - Hospitality [DATE] 09:30-18:00 (8h30m) [PERSON_NAME] [PERSON_NAM…" at bounding box center [155, 113] width 57 height 63
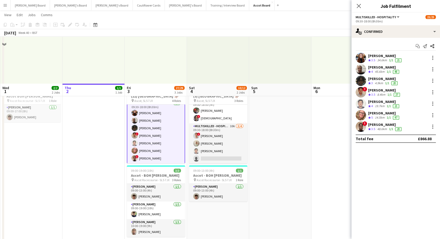
scroll to position [58, 0]
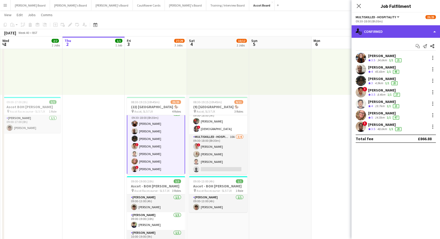
click at [387, 31] on div "single-neutral-actions-check-2 Confirmed" at bounding box center [395, 31] width 88 height 12
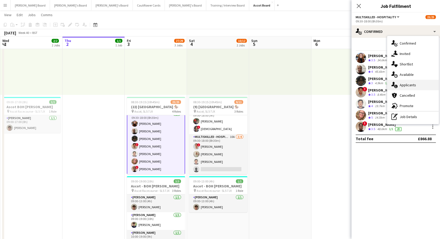
click at [410, 84] on span "Applicants" at bounding box center [407, 84] width 16 height 5
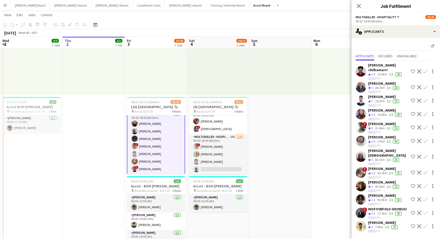
click at [153, 139] on app-card-role "Multiskilled - Hospitality [DATE] 09:30-18:00 (8h30m) [PERSON_NAME] [PERSON_NAM…" at bounding box center [156, 142] width 58 height 64
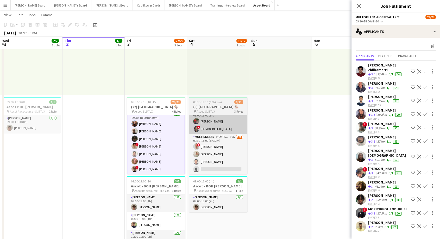
scroll to position [170, 0]
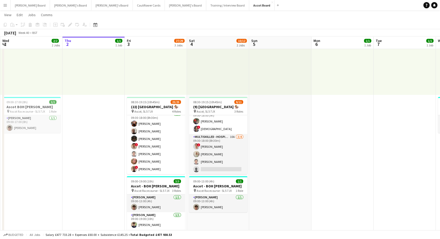
drag, startPoint x: 155, startPoint y: 125, endPoint x: 350, endPoint y: 62, distance: 205.2
click at [155, 125] on app-card-role "Multiskilled - Hospitality [DATE] 09:30-18:00 (8h30m) [PERSON_NAME] [PERSON_NAM…" at bounding box center [156, 142] width 58 height 63
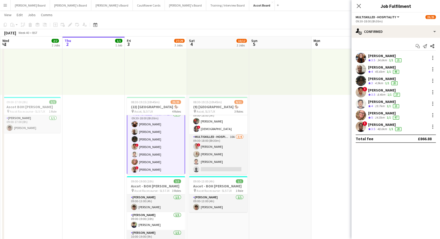
scroll to position [171, 0]
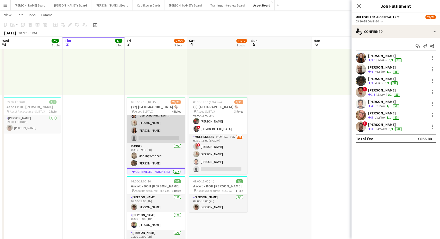
click at [161, 127] on app-card-role "Multiskilled - Boxes 1I 16A [DATE] 09:00-18:00 (9h) ! Mofe Soyibo [PERSON_NAME]…" at bounding box center [156, 122] width 58 height 40
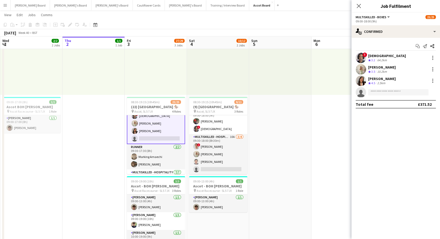
scroll to position [114, 0]
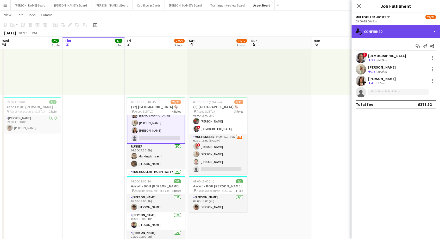
click at [380, 33] on div "single-neutral-actions-check-2 Confirmed" at bounding box center [395, 31] width 88 height 12
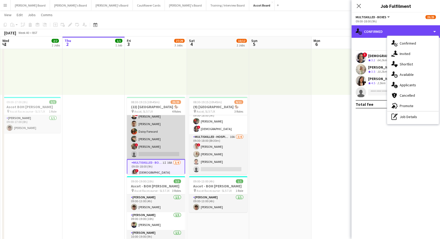
scroll to position [56, 0]
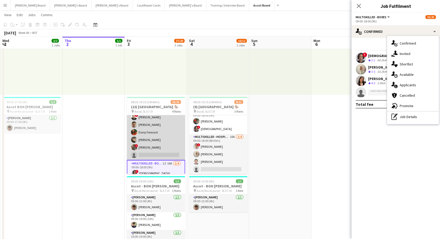
drag, startPoint x: 153, startPoint y: 139, endPoint x: 166, endPoint y: 143, distance: 12.7
click at [154, 139] on app-card-role "BOX Waiter 19A [DATE] 08:30-19:15 (10h45m) ! [PERSON_NAME] [PERSON_NAME] [PERSO…" at bounding box center [156, 109] width 58 height 101
